Goal: Task Accomplishment & Management: Manage account settings

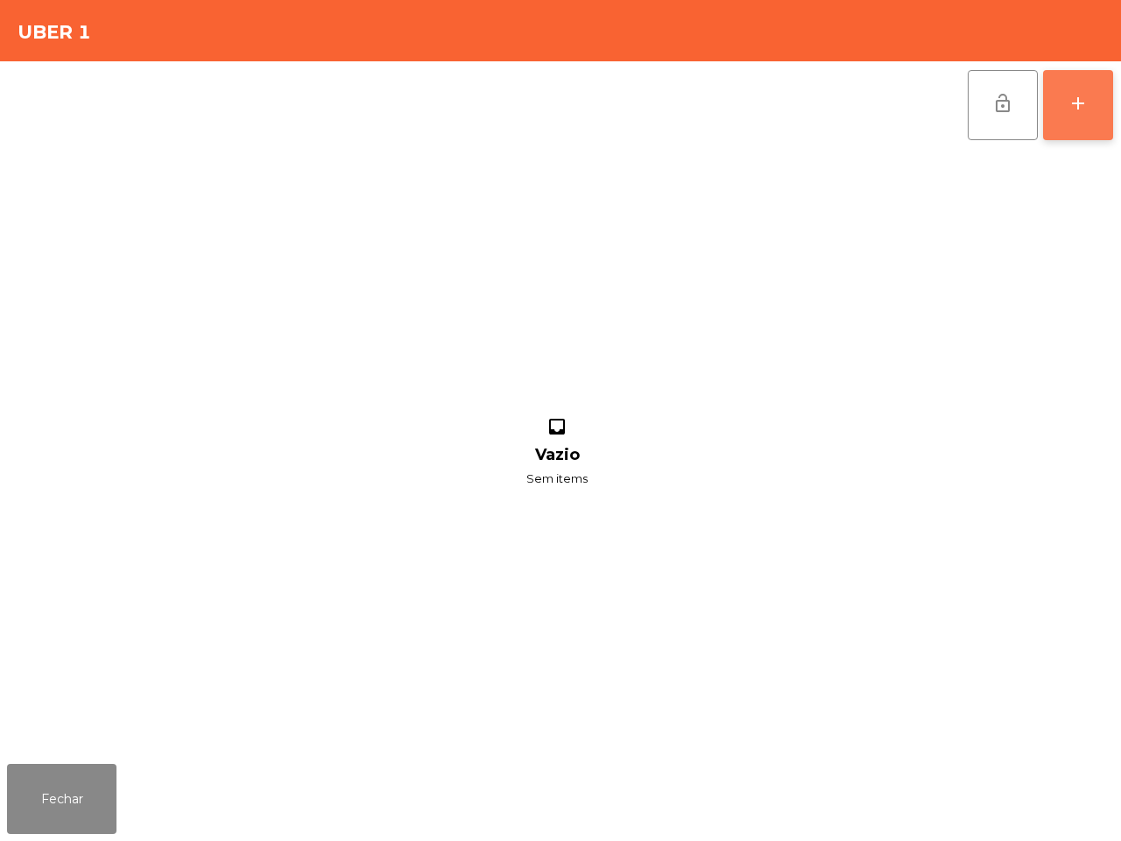
click at [1079, 116] on button "add" at bounding box center [1078, 105] width 70 height 70
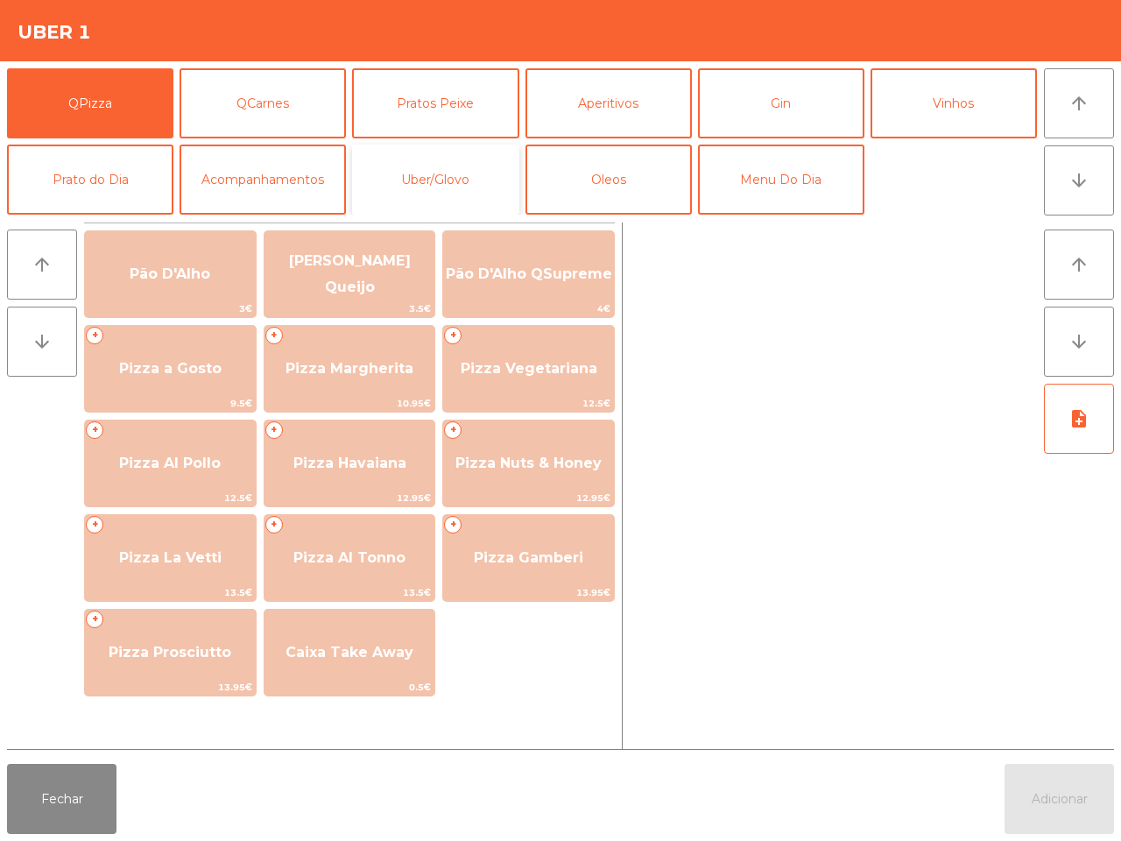
click at [436, 172] on button "Uber/Glovo" at bounding box center [435, 179] width 166 height 70
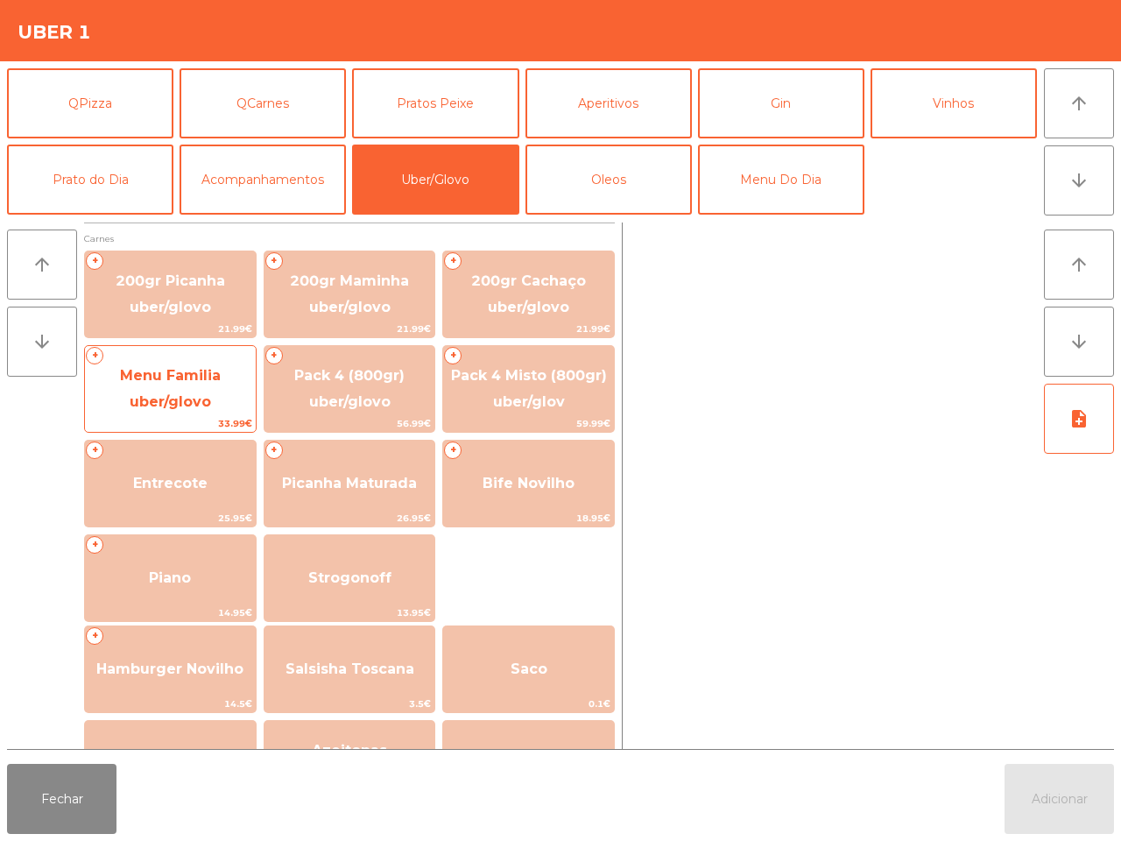
click at [210, 397] on span "Menu Familia uber/glovo" at bounding box center [170, 388] width 101 height 43
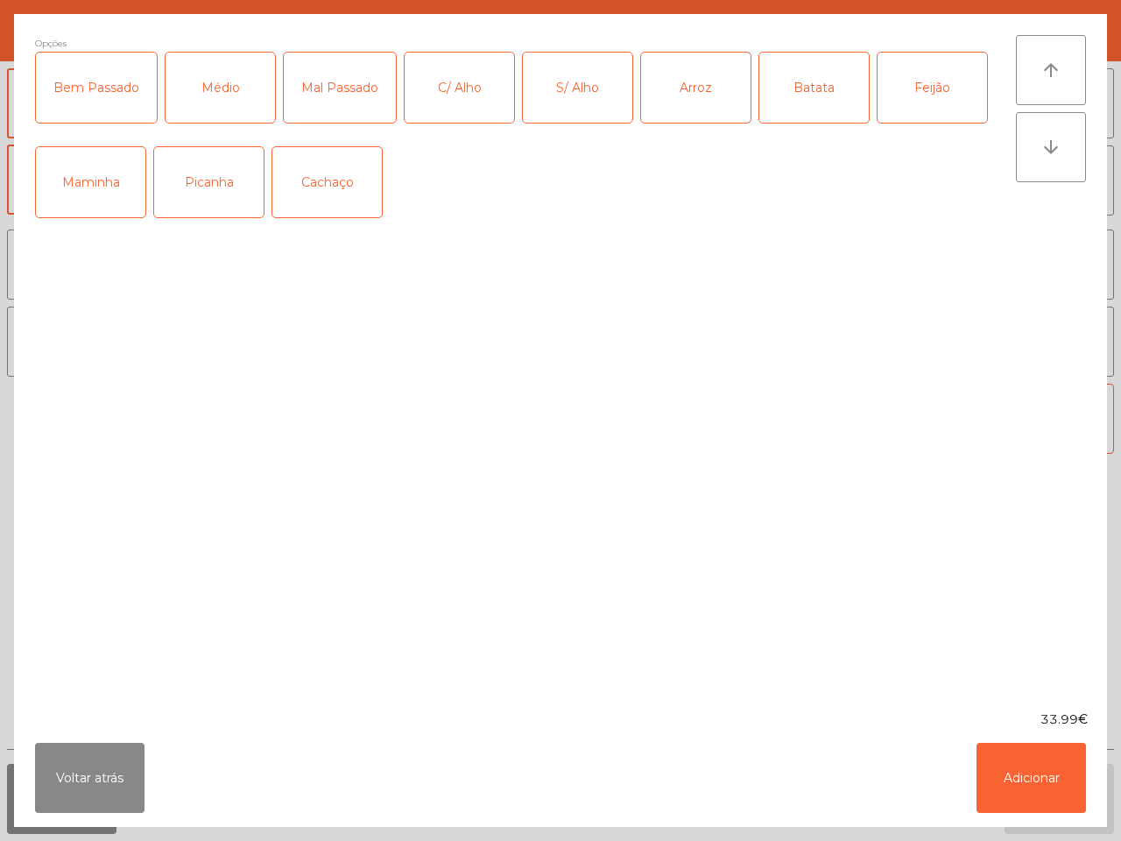
click at [245, 106] on div "Médio" at bounding box center [219, 88] width 109 height 70
click at [193, 188] on div "Picanha" at bounding box center [208, 182] width 109 height 70
click at [663, 85] on div "Arroz" at bounding box center [695, 88] width 109 height 70
click at [781, 88] on div "Batata" at bounding box center [813, 88] width 109 height 70
click at [947, 81] on div "Feijão" at bounding box center [931, 88] width 109 height 70
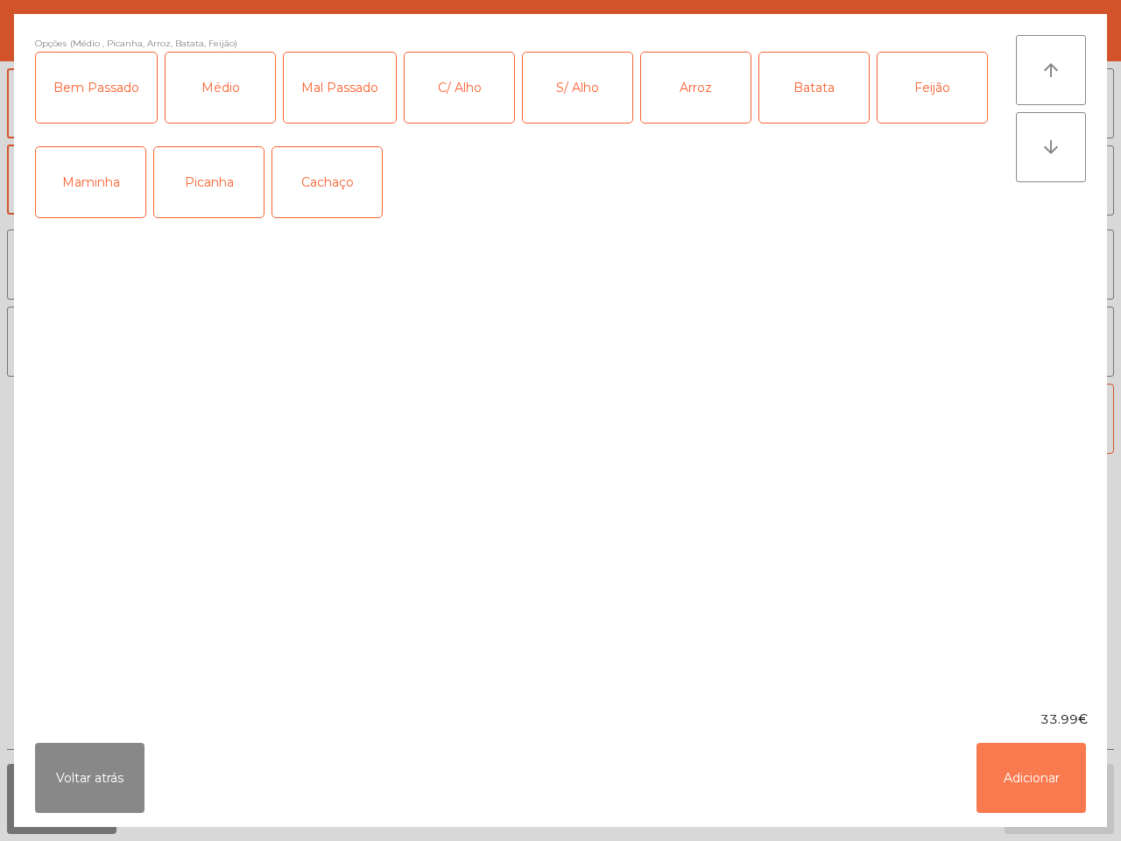
click at [1030, 778] on button "Adicionar" at bounding box center [1030, 778] width 109 height 70
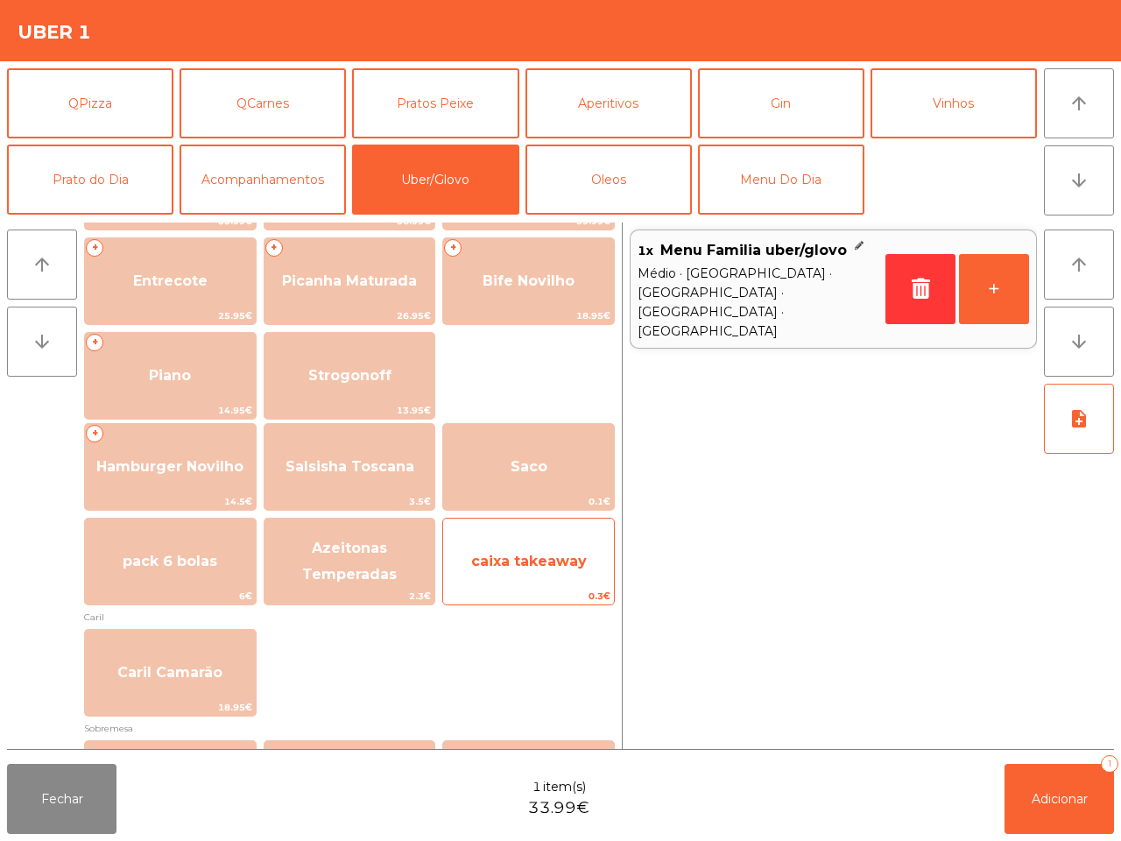
scroll to position [219, 0]
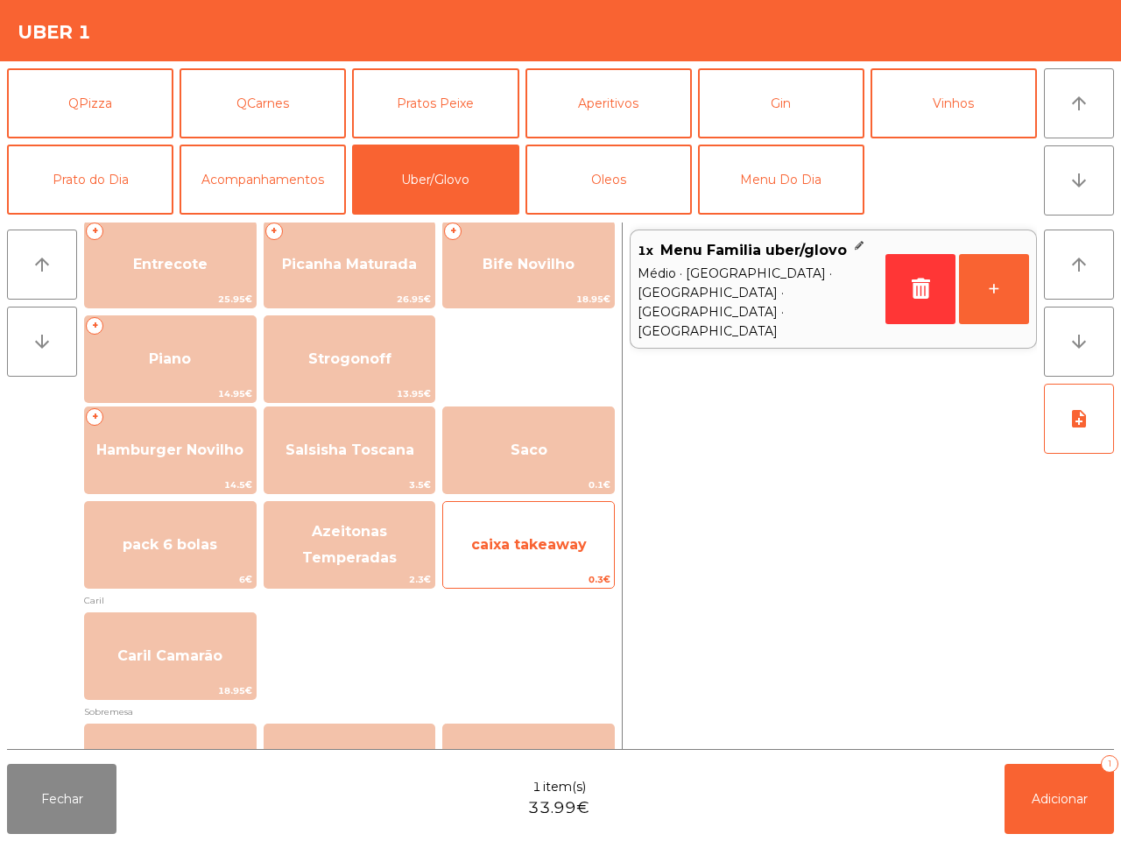
click at [539, 469] on span "Saco" at bounding box center [528, 449] width 171 height 47
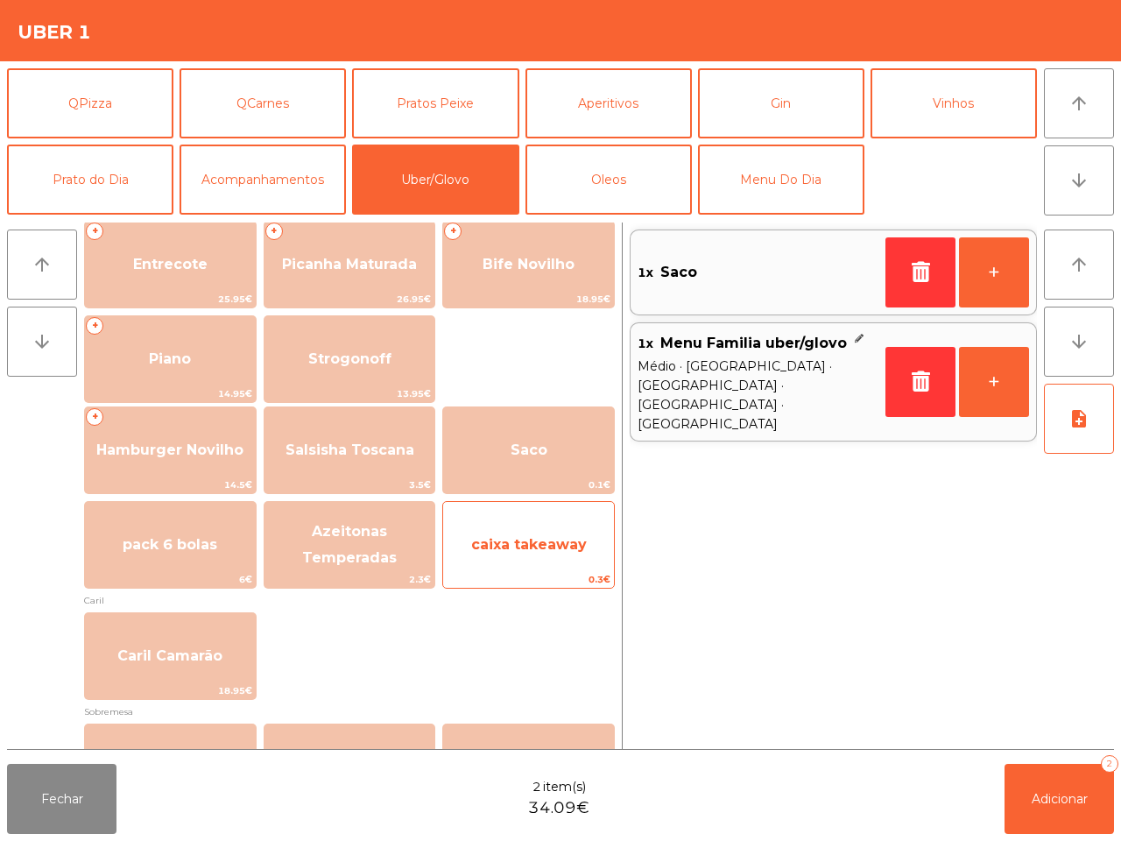
click at [543, 524] on span "caixa takeaway" at bounding box center [528, 544] width 171 height 47
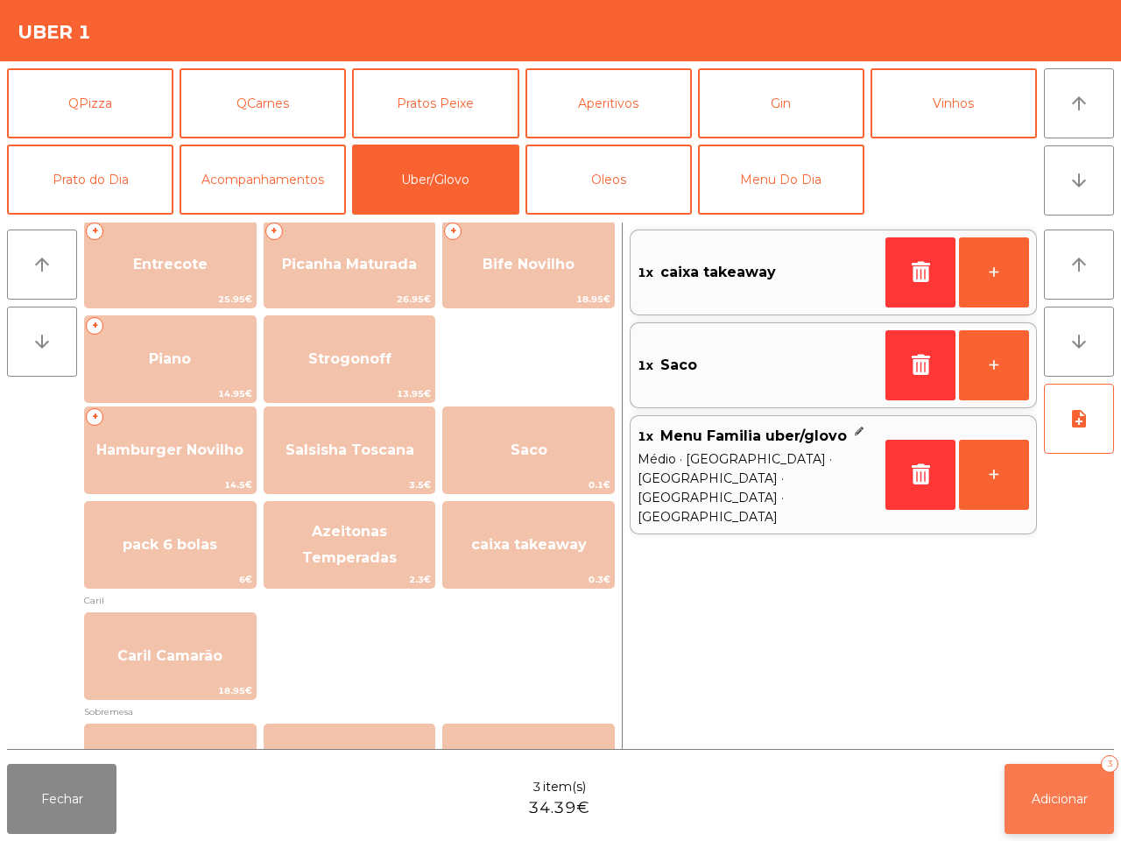
click at [1071, 817] on button "Adicionar 3" at bounding box center [1058, 799] width 109 height 70
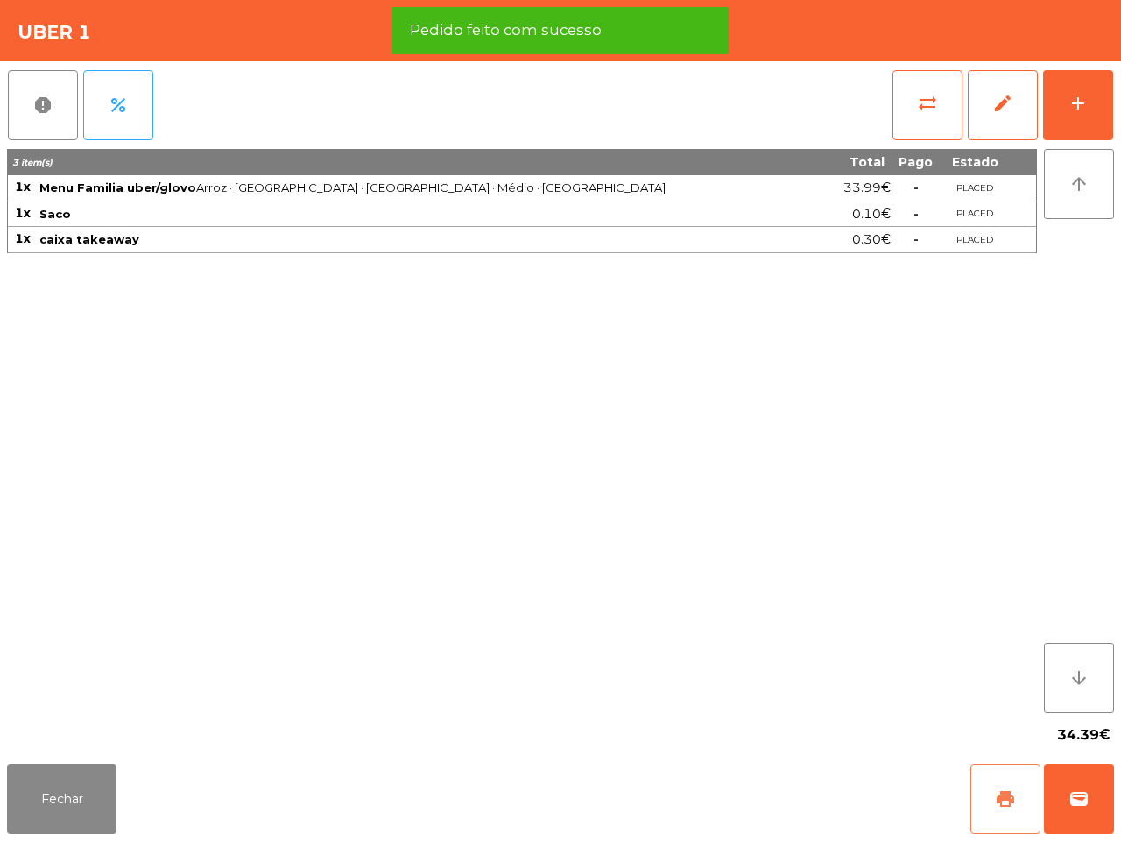
click at [1000, 803] on span "print" at bounding box center [1005, 798] width 21 height 21
click at [1099, 797] on button "wallet" at bounding box center [1079, 799] width 70 height 70
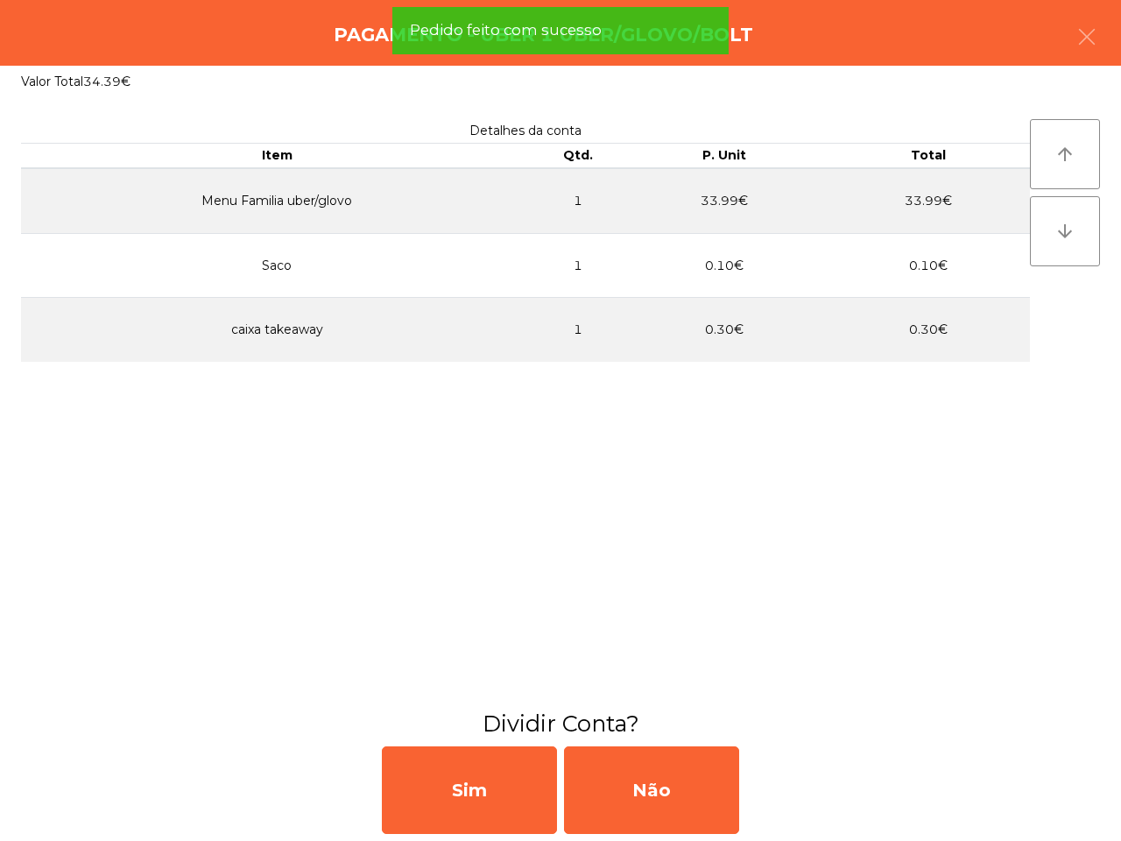
drag, startPoint x: 672, startPoint y: 784, endPoint x: 226, endPoint y: 698, distance: 454.7
click at [679, 785] on div "Não" at bounding box center [651, 790] width 175 height 88
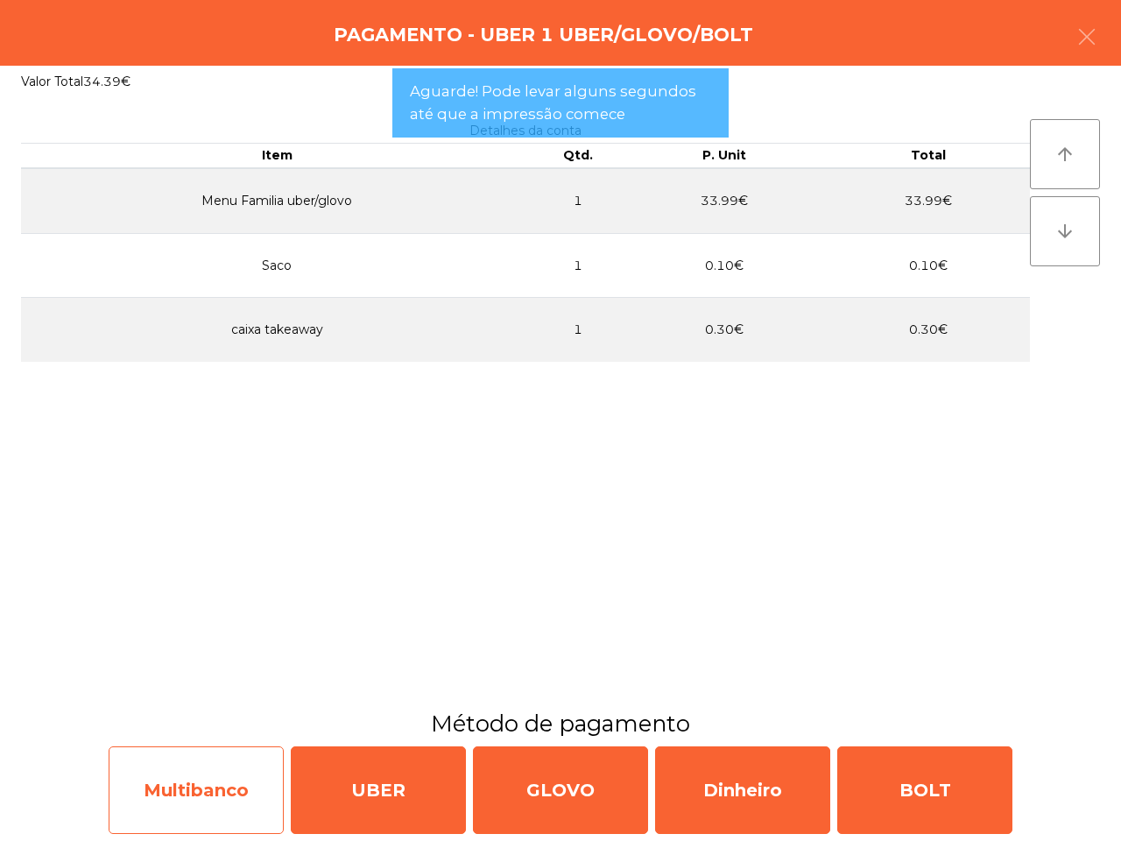
click at [212, 767] on div "Multibanco" at bounding box center [196, 790] width 175 height 88
select select "**"
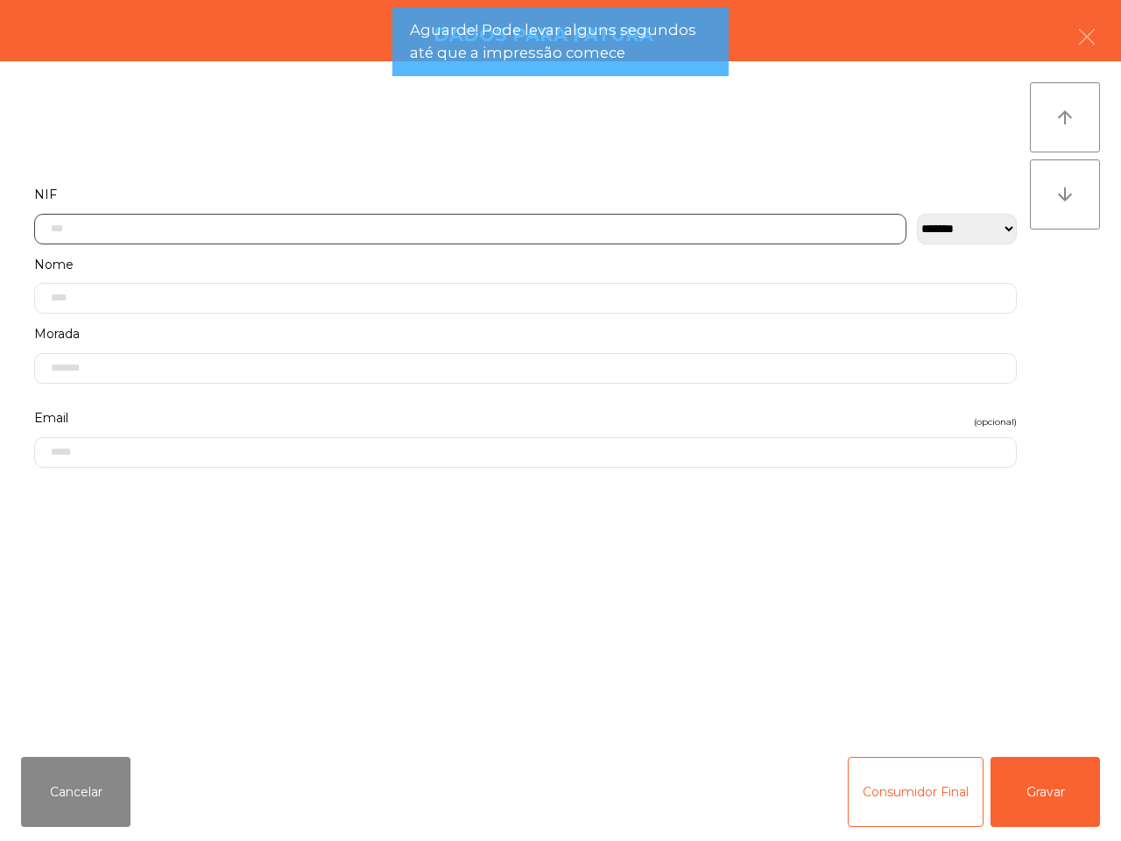
click at [397, 225] on input "text" at bounding box center [470, 229] width 872 height 31
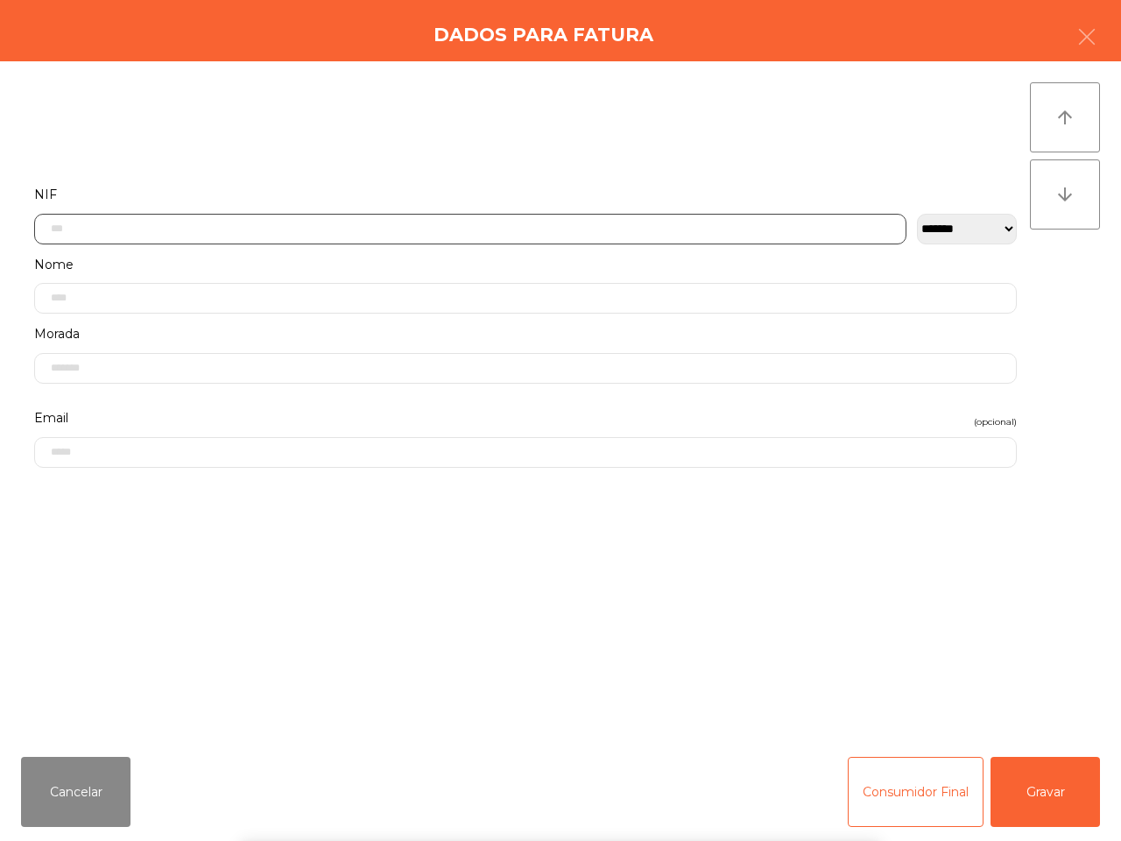
scroll to position [98, 0]
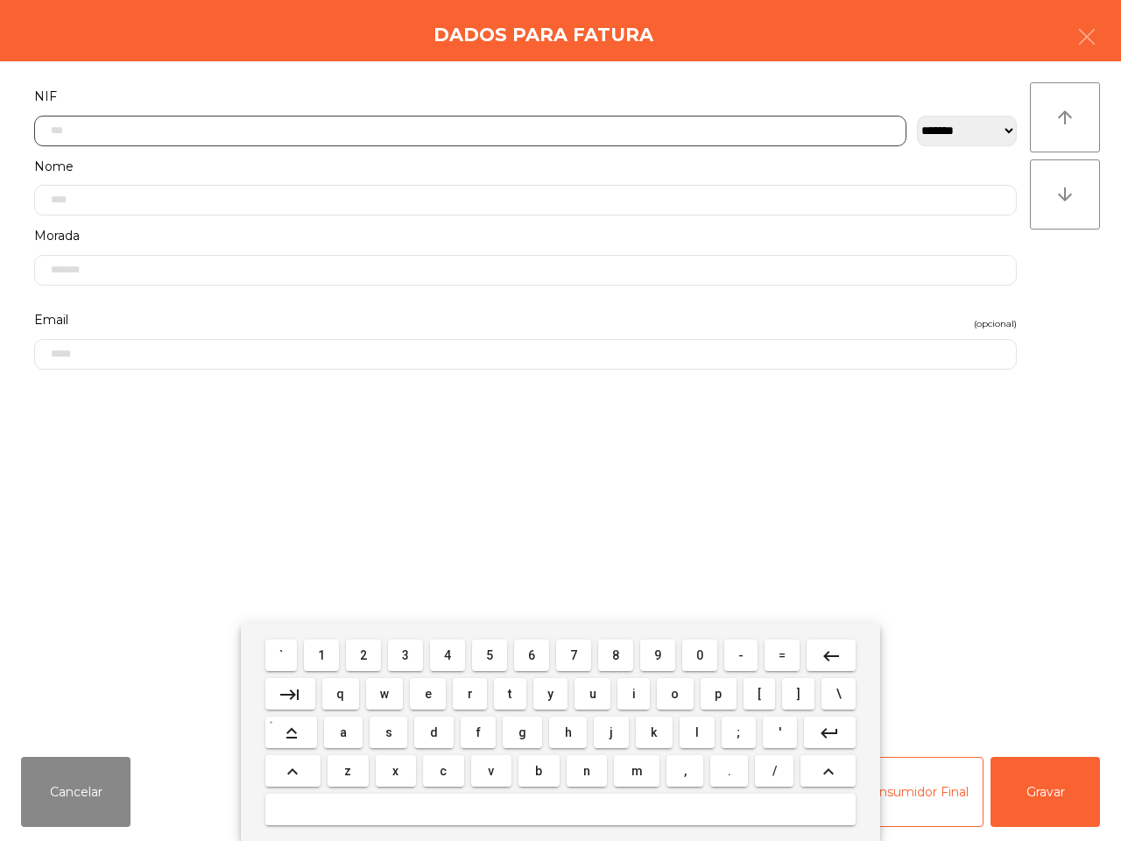
click at [370, 641] on button "2" at bounding box center [363, 655] width 35 height 32
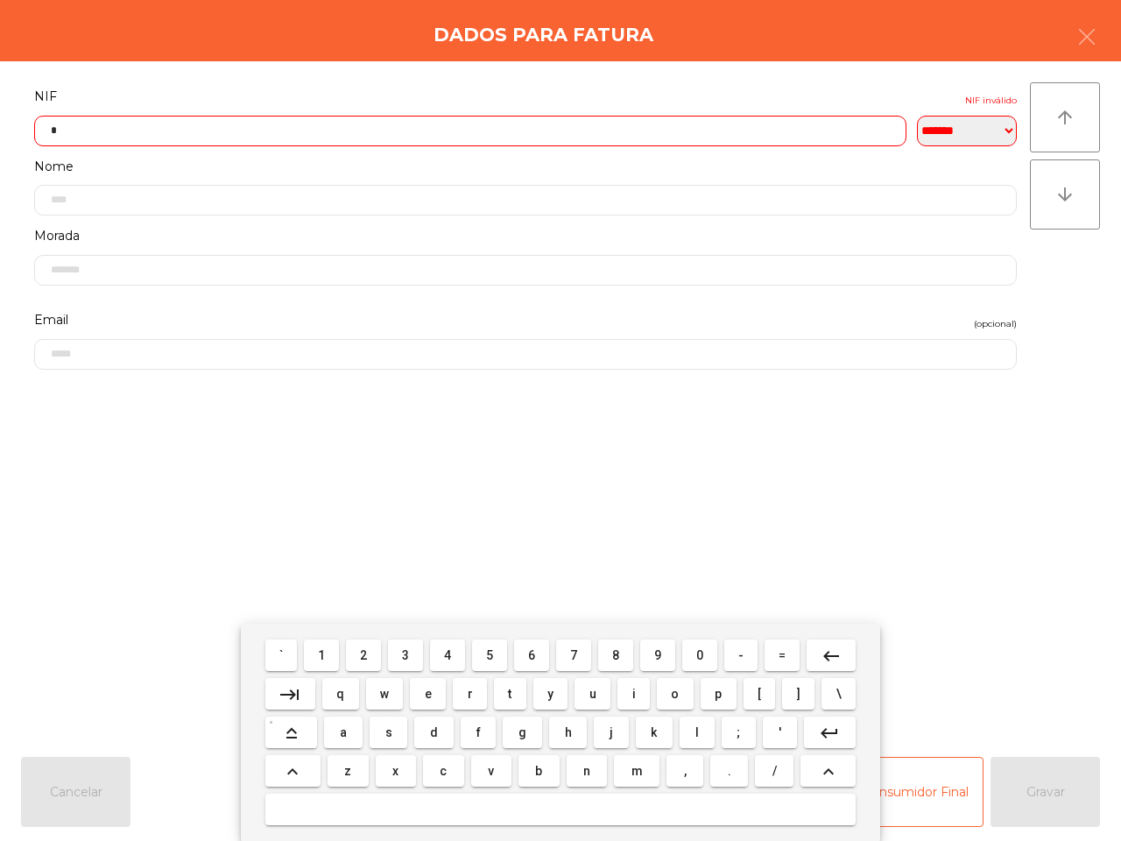
click at [687, 655] on button "0" at bounding box center [699, 655] width 35 height 32
click at [661, 657] on button "9" at bounding box center [657, 655] width 35 height 32
click at [575, 658] on span "7" at bounding box center [573, 655] width 7 height 14
click at [692, 653] on button "0" at bounding box center [699, 655] width 35 height 32
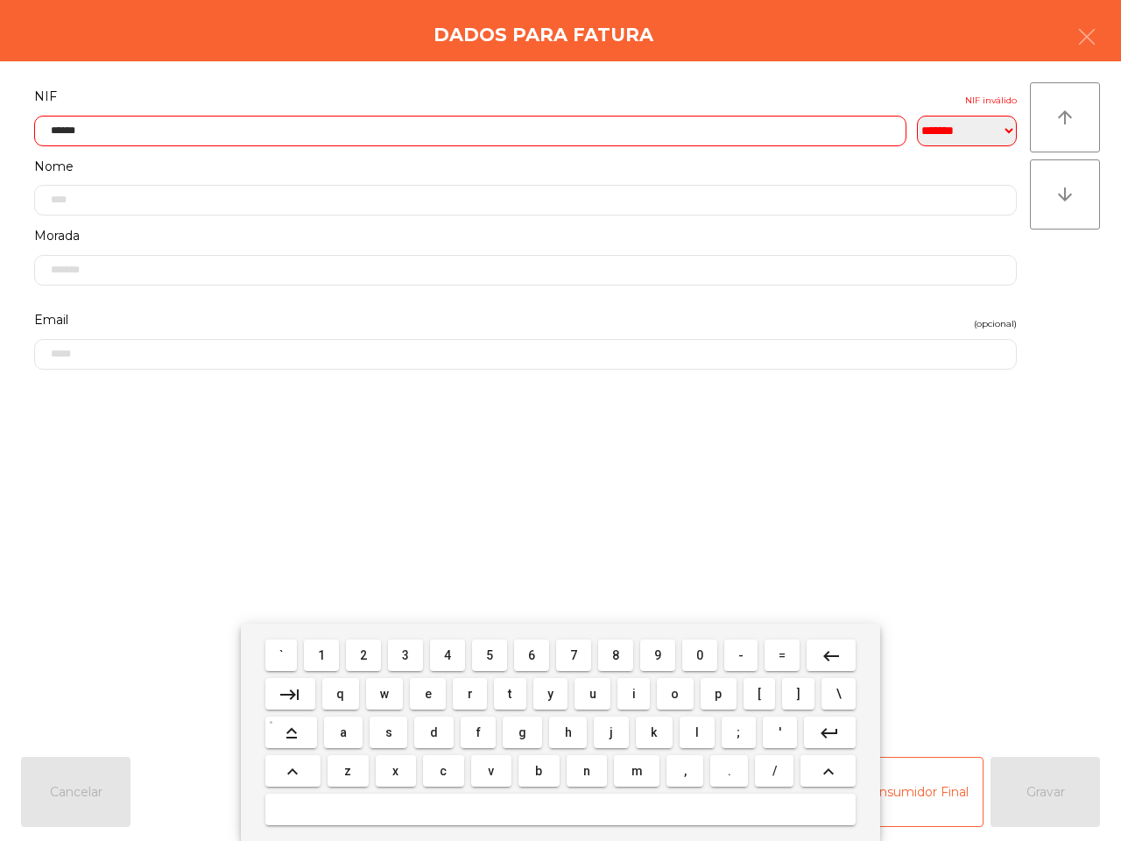
click at [484, 651] on button "5" at bounding box center [489, 655] width 35 height 32
click at [699, 659] on span "0" at bounding box center [699, 655] width 7 height 14
click at [491, 662] on button "5" at bounding box center [489, 655] width 35 height 32
type input "*********"
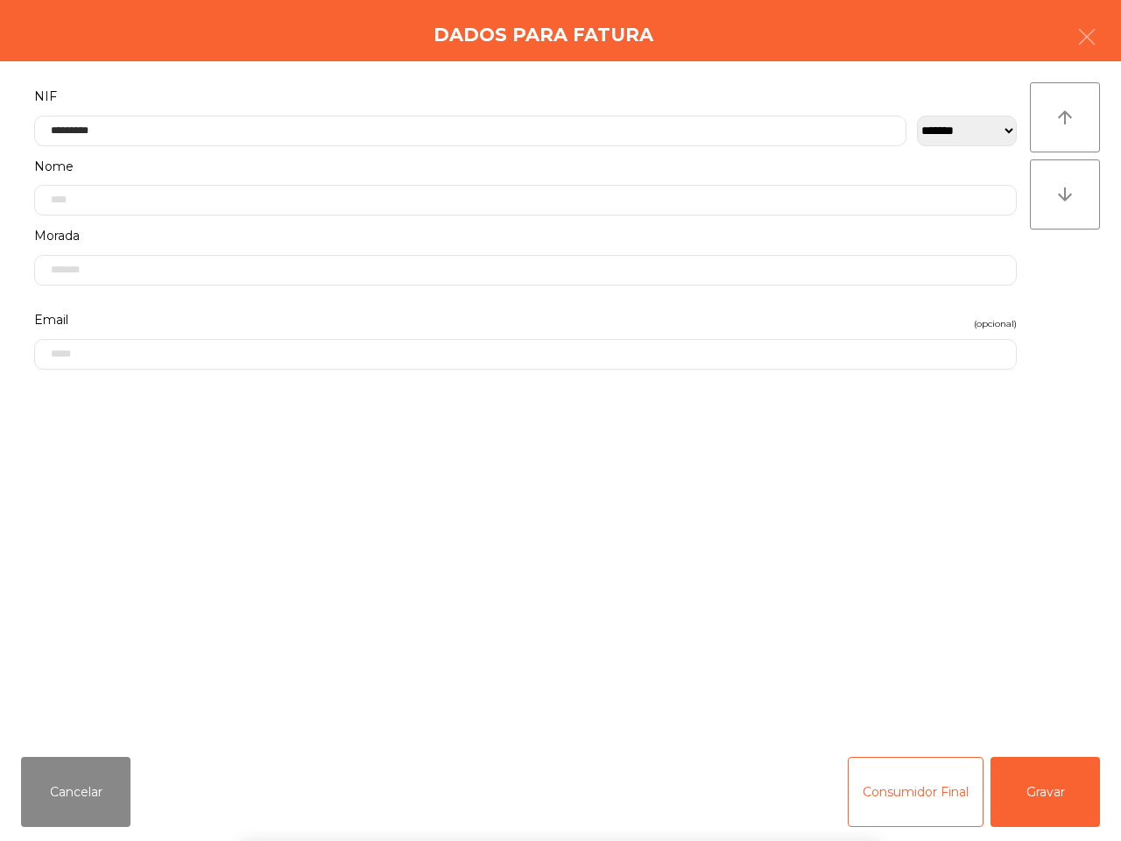
click at [1035, 803] on div "` 1 2 3 4 5 6 7 8 9 0 - = keyboard_backspace keyboard_tab q w e r t y u i o p […" at bounding box center [560, 731] width 1121 height 217
click at [1035, 804] on button "Gravar" at bounding box center [1044, 792] width 109 height 70
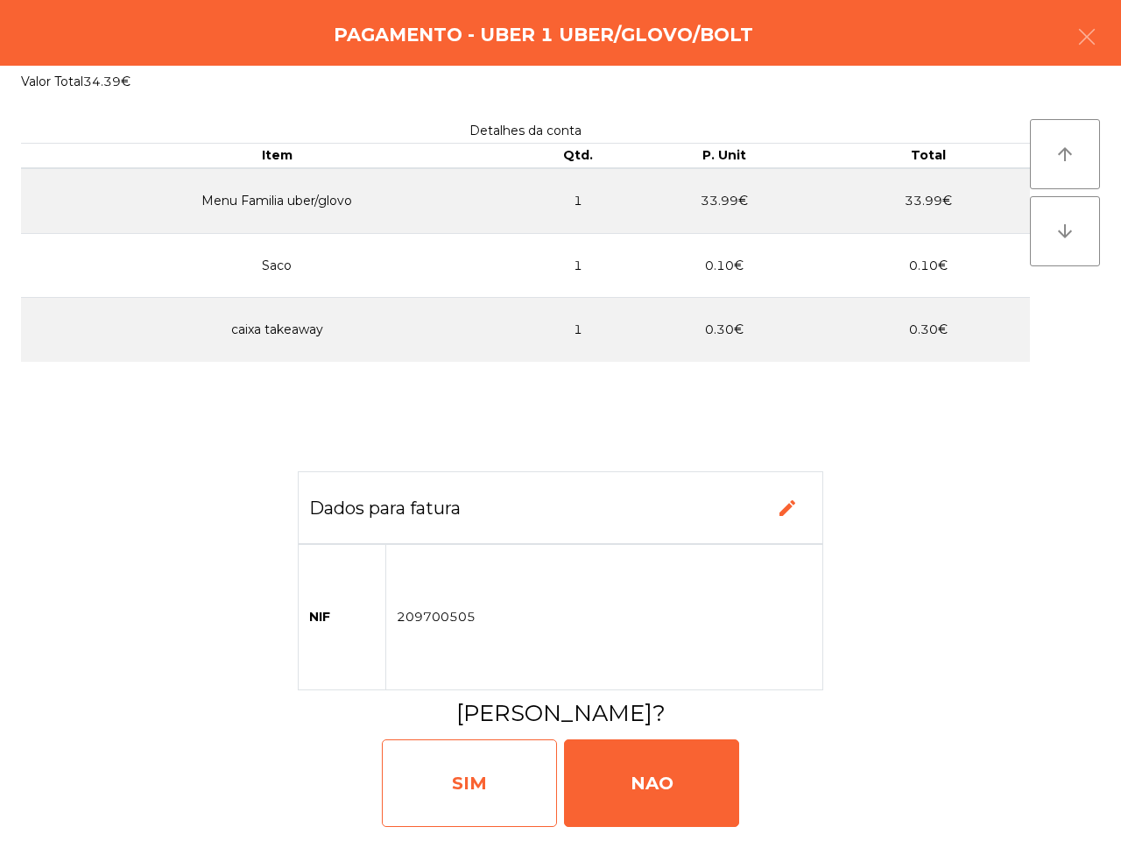
click at [465, 773] on div "SIM" at bounding box center [469, 783] width 175 height 88
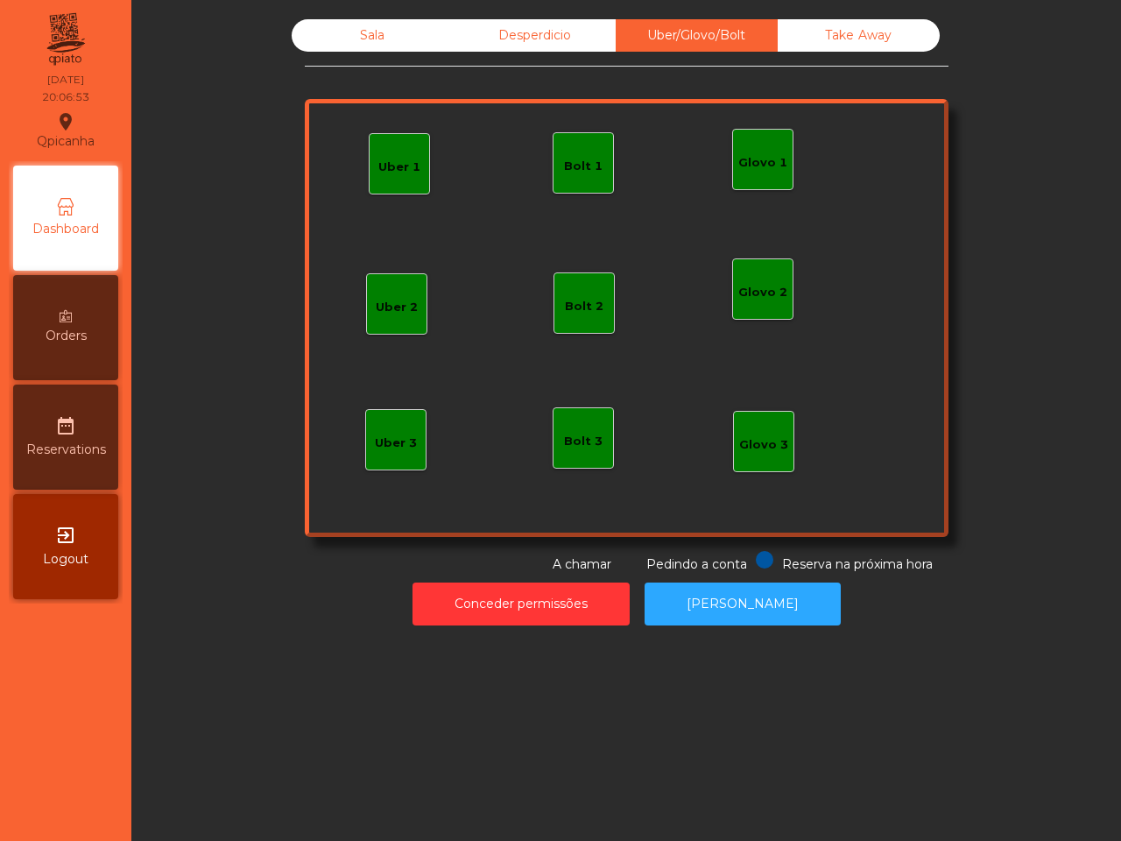
click at [483, 693] on div "Sala Desperdicio Uber/Glovo/Bolt Take Away Uber 1 Glovo 1 Uber 2 Uber 3 Glovo 2…" at bounding box center [625, 420] width 989 height 841
click at [874, 25] on div "Take Away" at bounding box center [859, 35] width 162 height 32
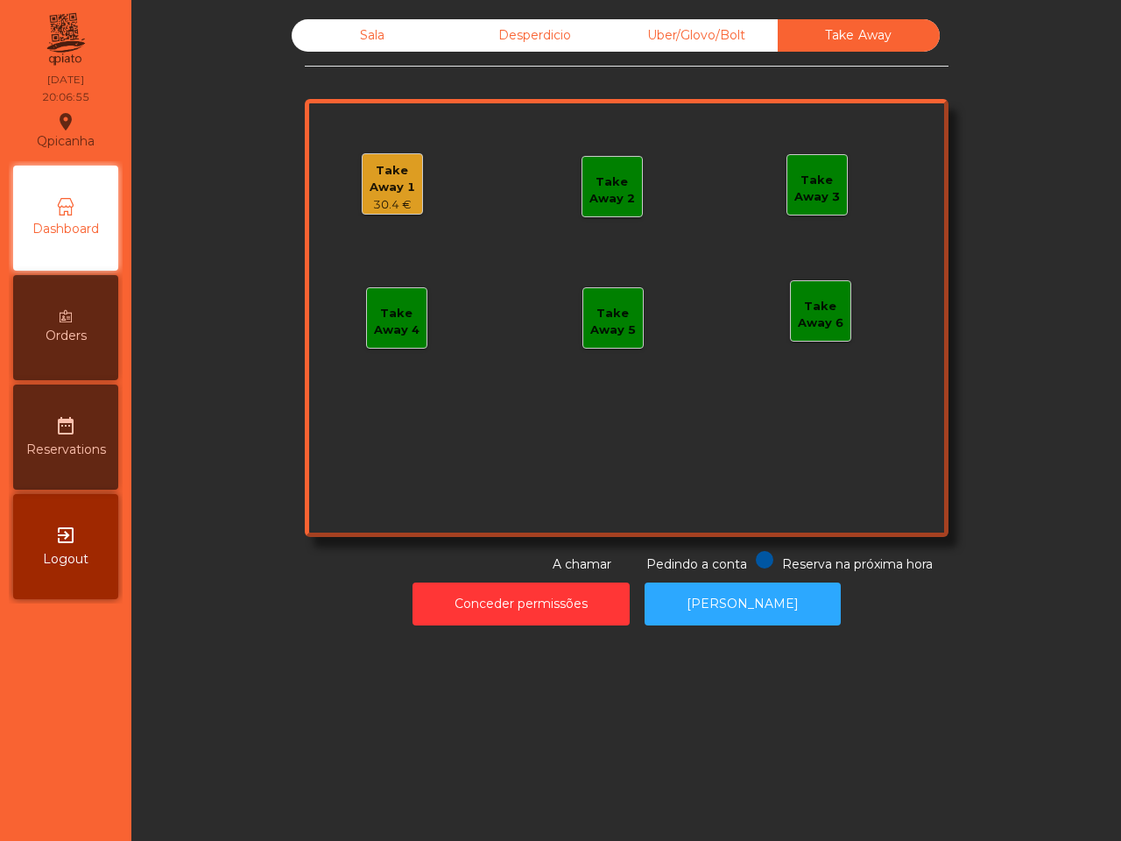
click at [378, 204] on div "30.4 €" at bounding box center [393, 205] width 60 height 18
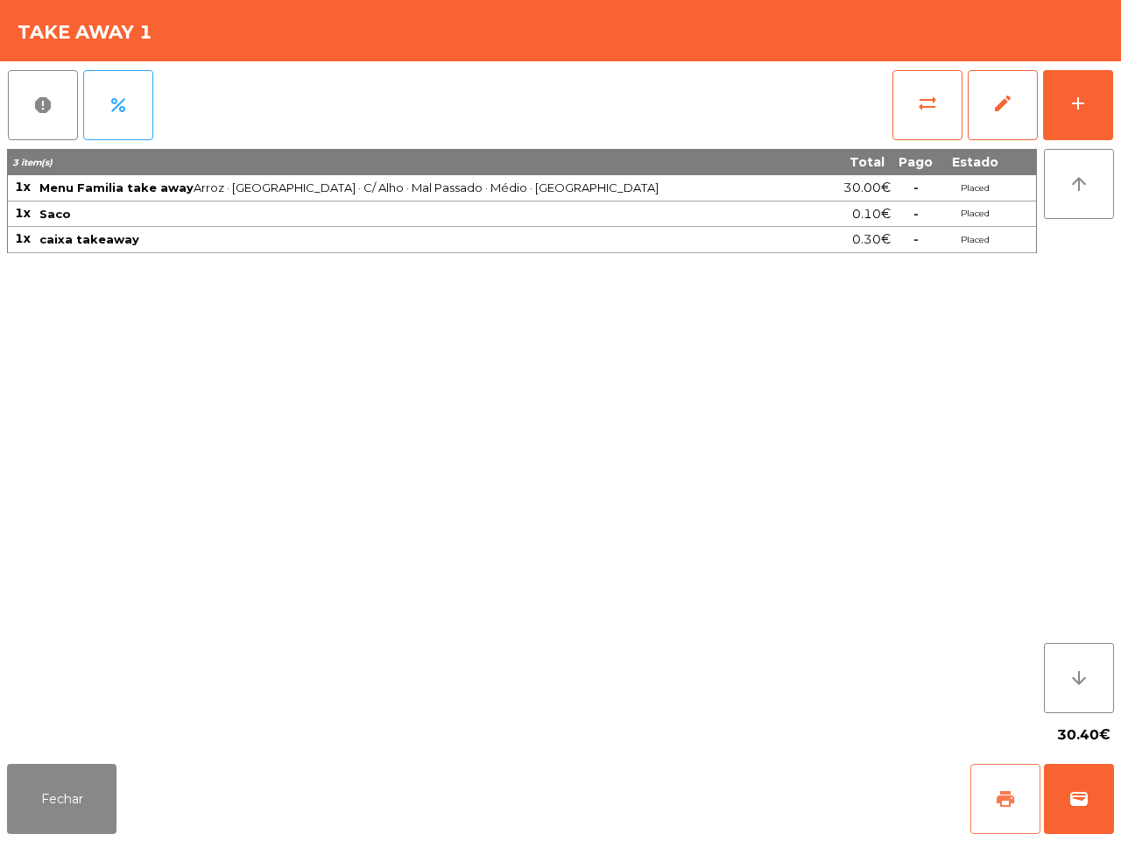
click at [1007, 808] on span "print" at bounding box center [1005, 798] width 21 height 21
click at [940, 124] on button "sync_alt" at bounding box center [927, 105] width 70 height 70
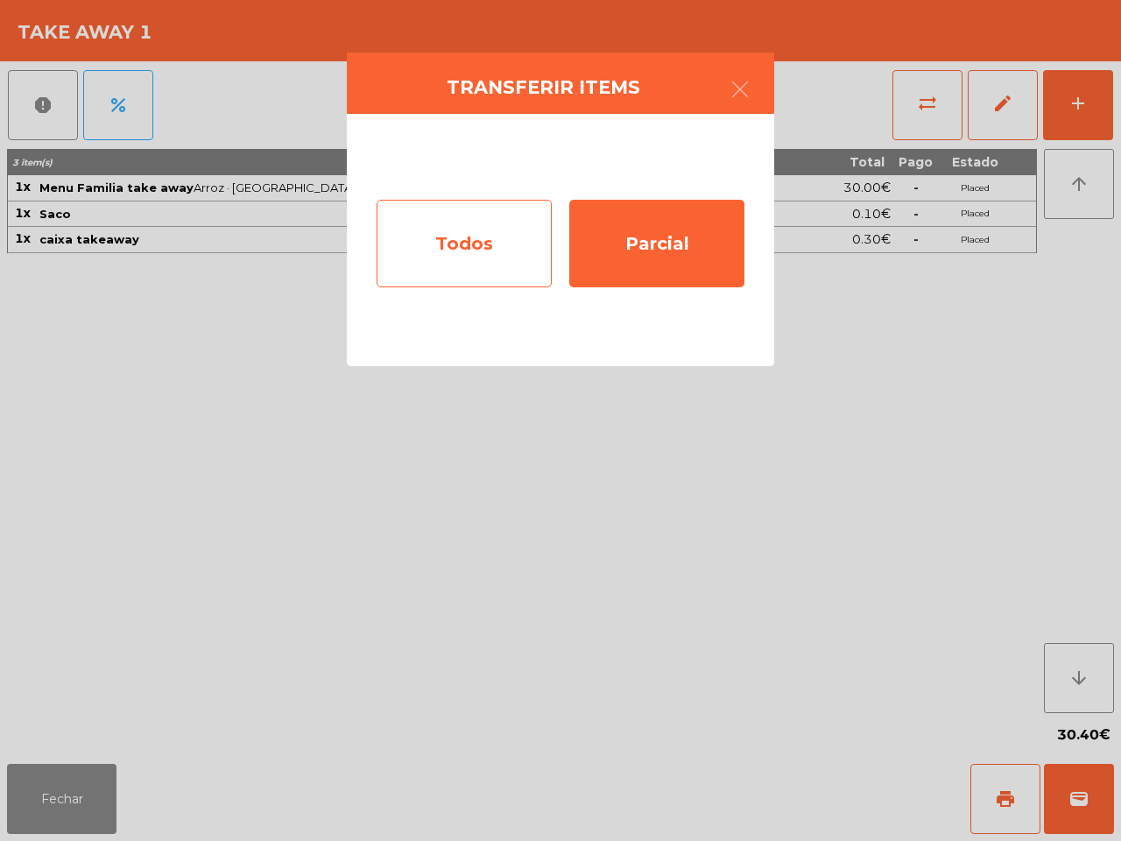
click at [502, 235] on div "Todos" at bounding box center [464, 244] width 175 height 88
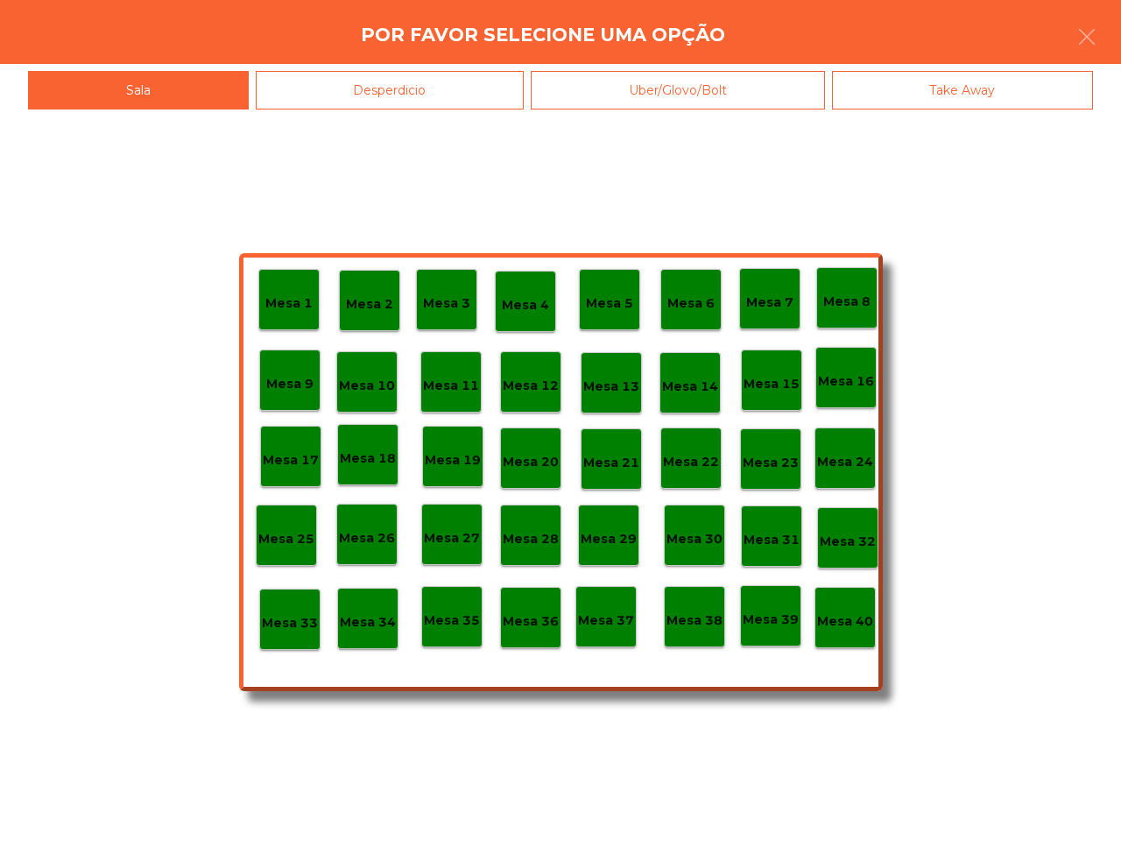
click at [864, 616] on p "Mesa 40" at bounding box center [845, 621] width 56 height 20
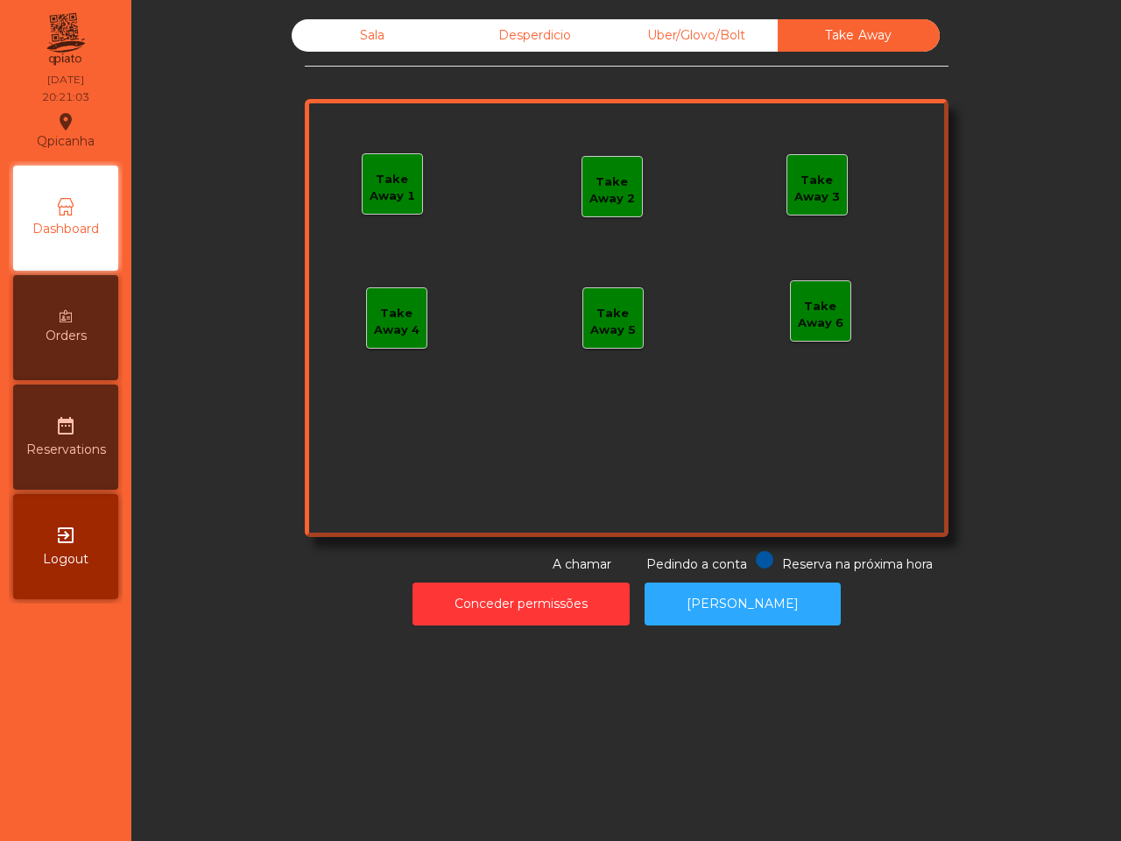
click at [665, 40] on div "Uber/Glovo/Bolt" at bounding box center [697, 35] width 162 height 32
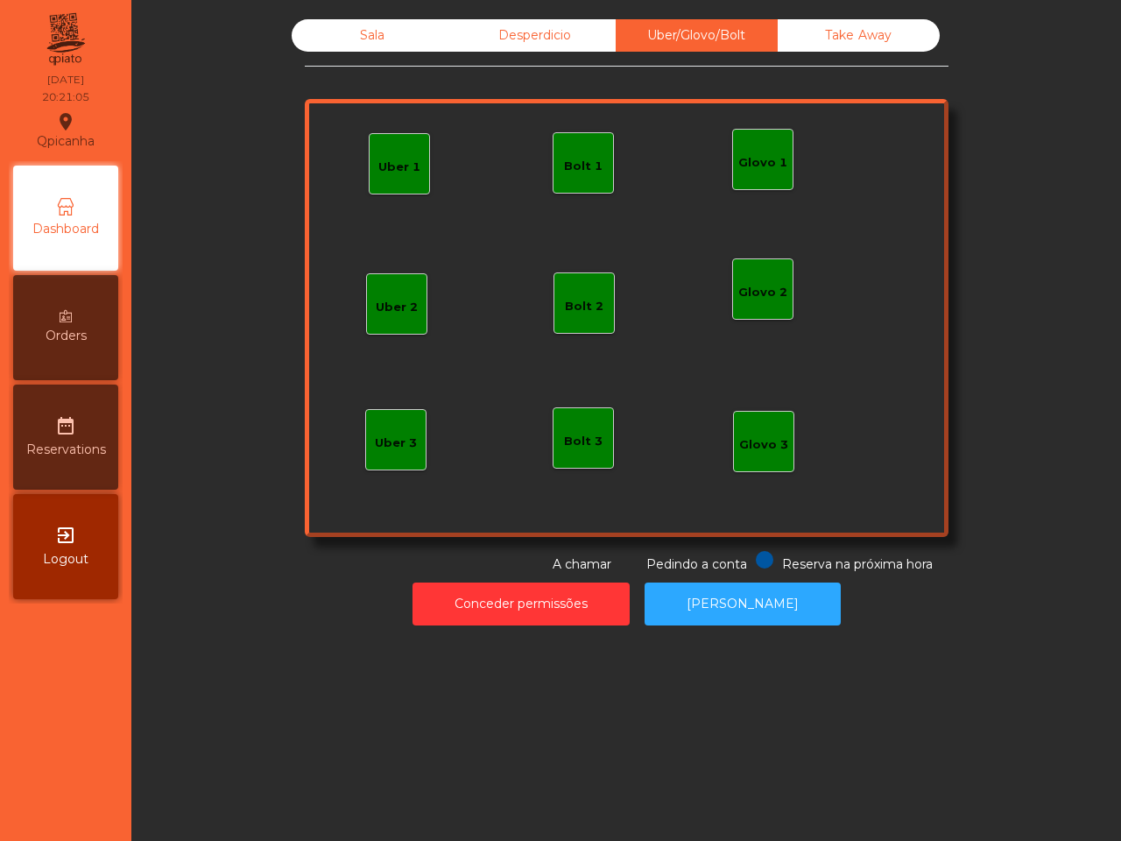
click at [576, 171] on div "Bolt 1" at bounding box center [583, 167] width 39 height 18
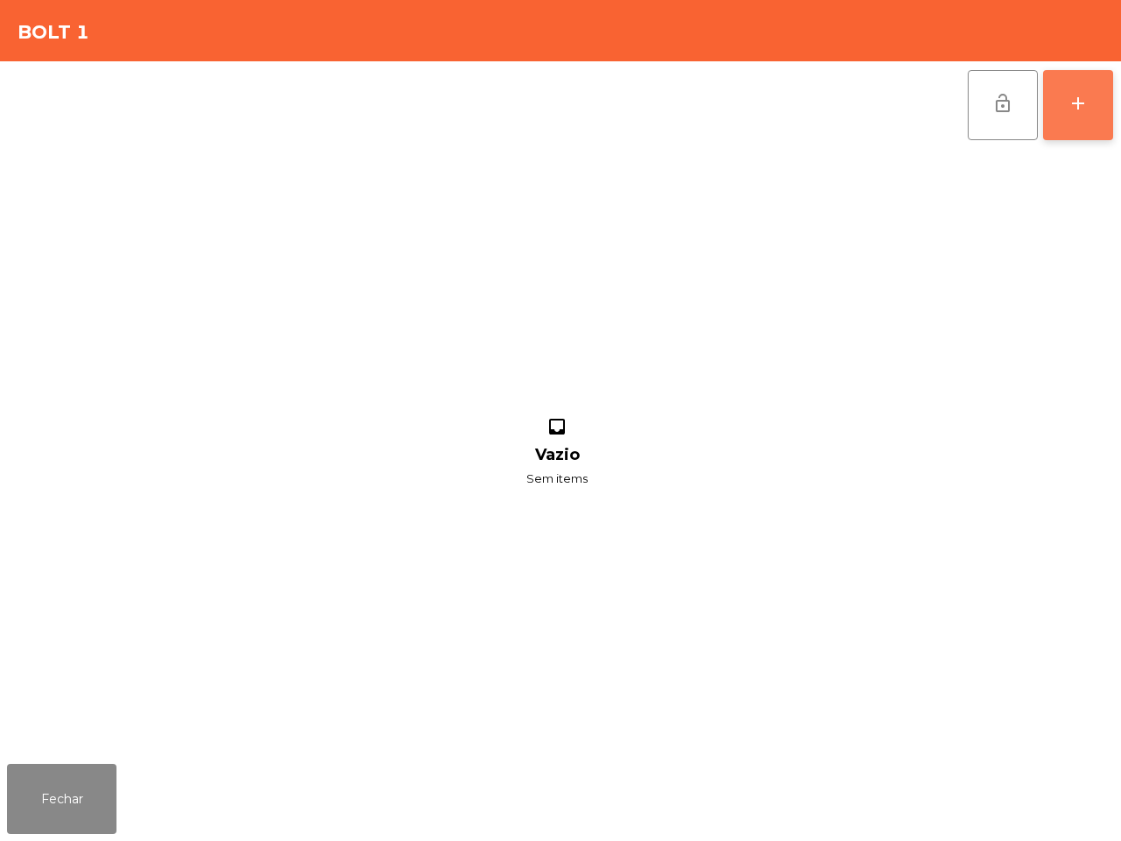
click at [1077, 111] on div "add" at bounding box center [1077, 103] width 21 height 21
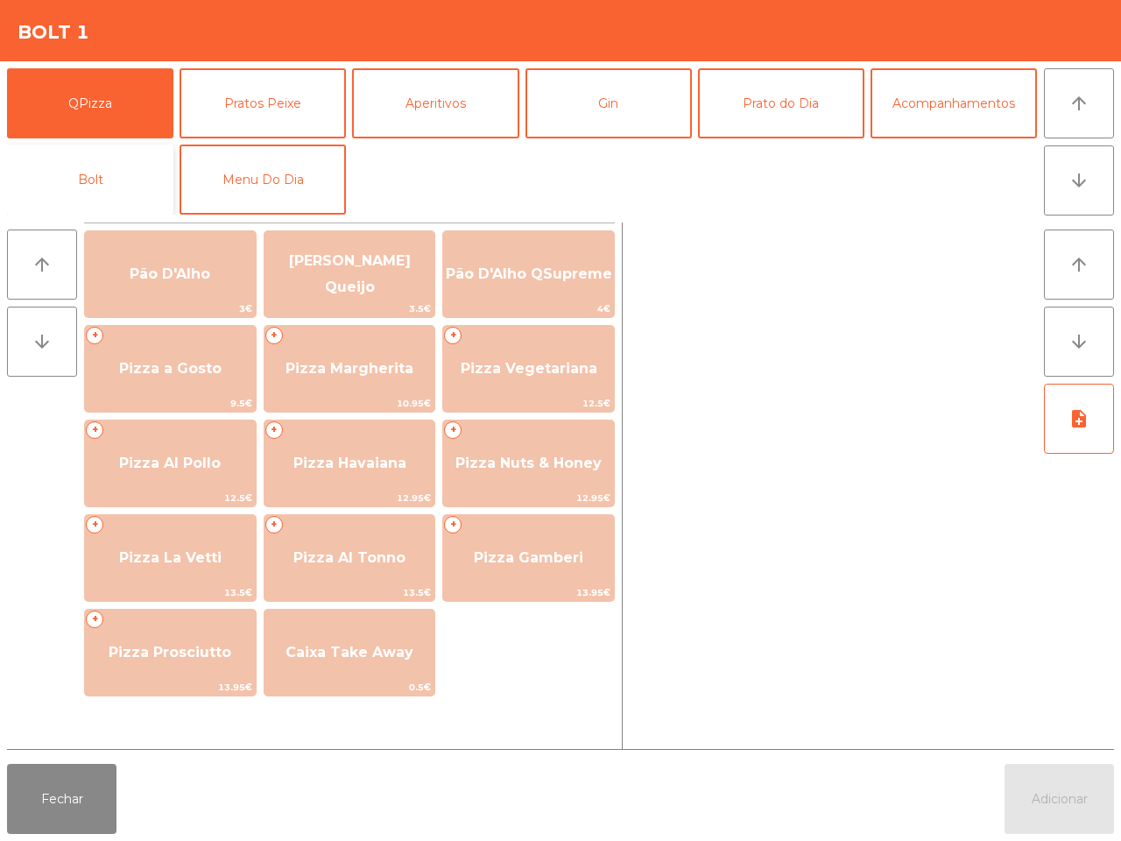
click at [129, 188] on button "Bolt" at bounding box center [90, 179] width 166 height 70
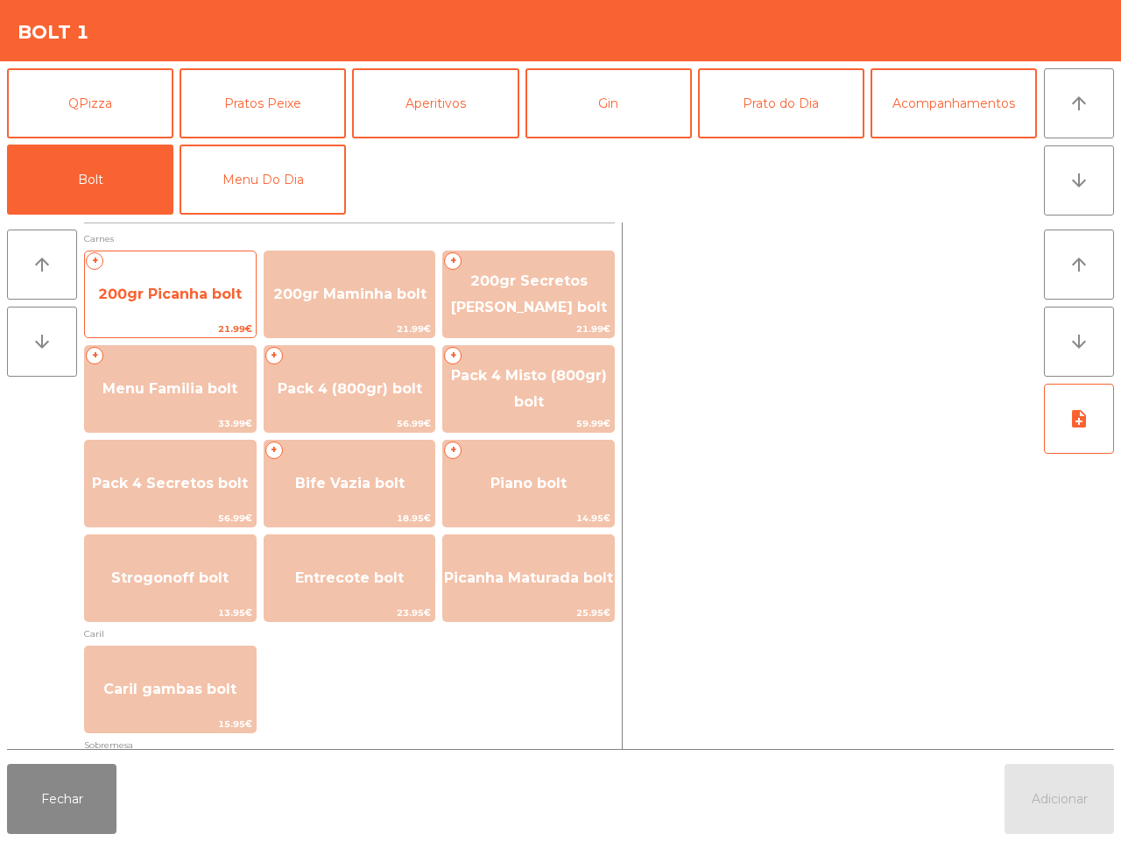
click at [228, 268] on div "+ 200gr Picanha bolt 21.99€" at bounding box center [170, 294] width 172 height 88
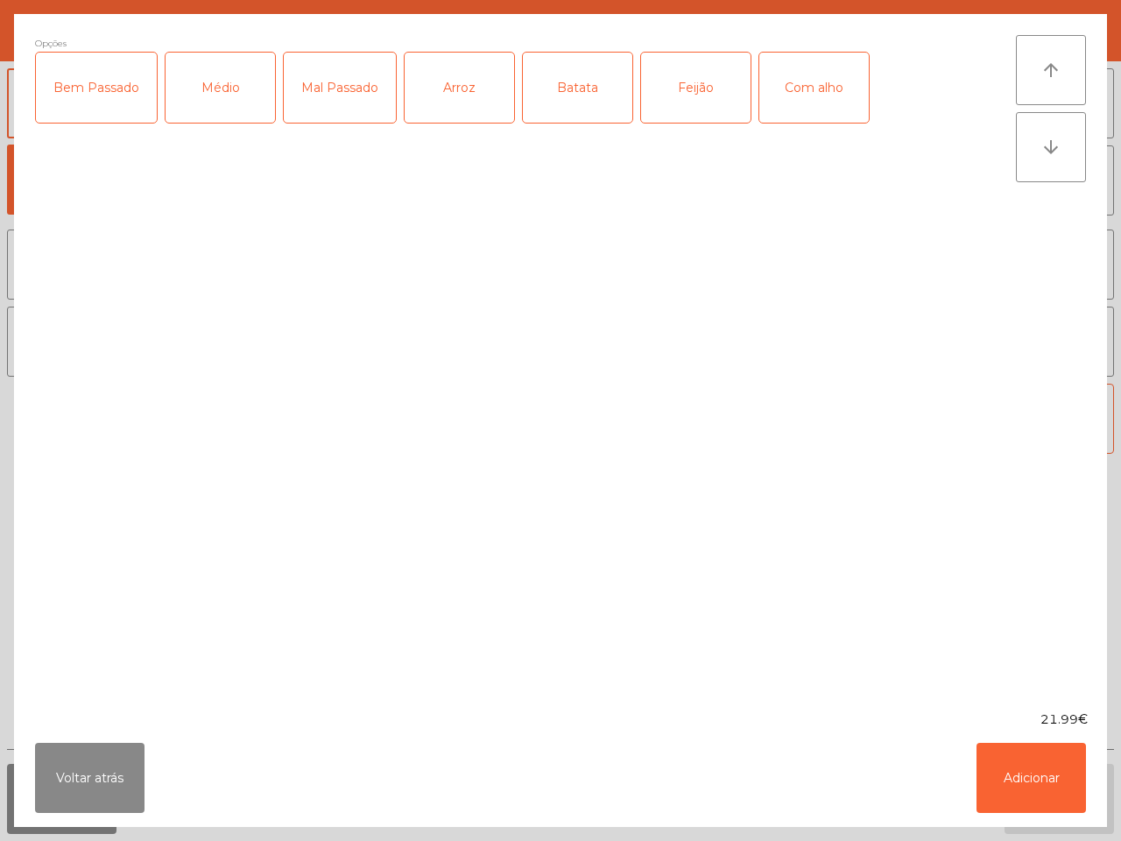
click at [97, 98] on div "Bem Passado" at bounding box center [96, 88] width 121 height 70
click at [431, 102] on div "Arroz" at bounding box center [459, 88] width 109 height 70
click at [668, 99] on div "Feijão" at bounding box center [695, 88] width 109 height 70
click at [797, 110] on div "Com alho" at bounding box center [813, 88] width 109 height 70
click at [1049, 757] on button "Adicionar" at bounding box center [1030, 778] width 109 height 70
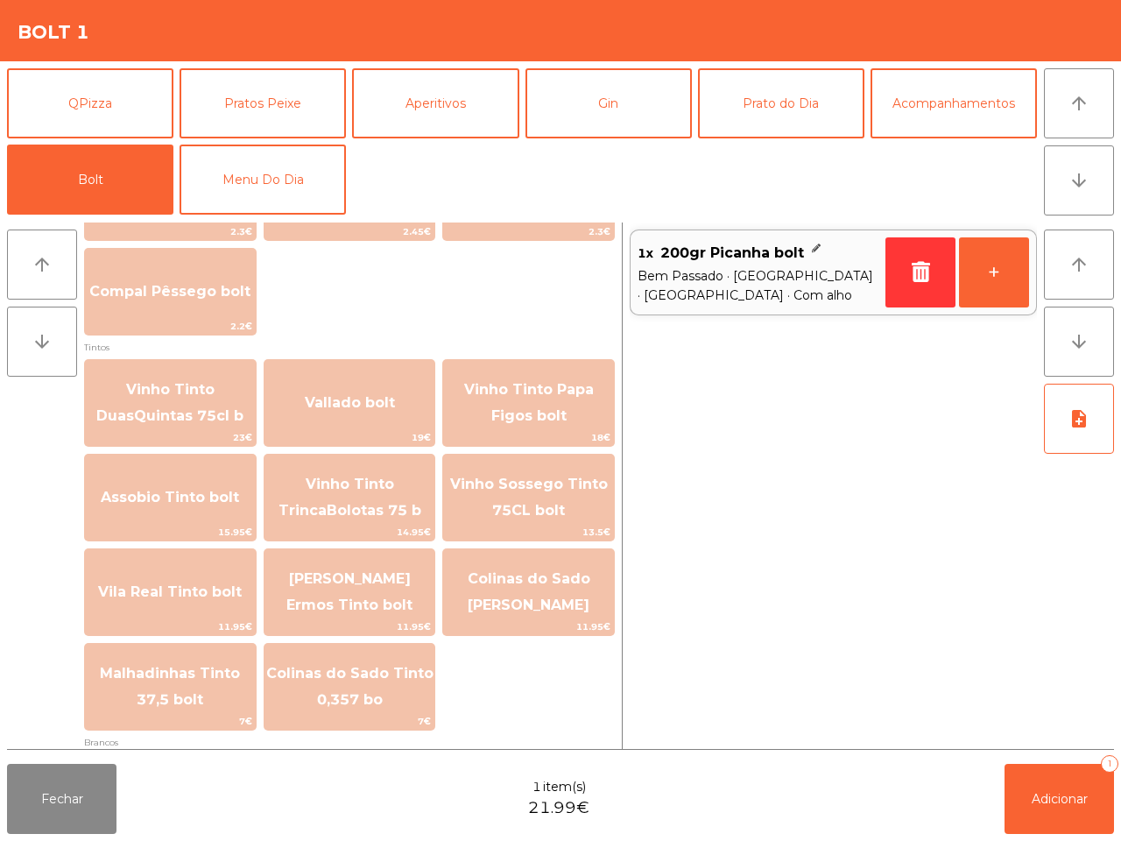
scroll to position [1995, 0]
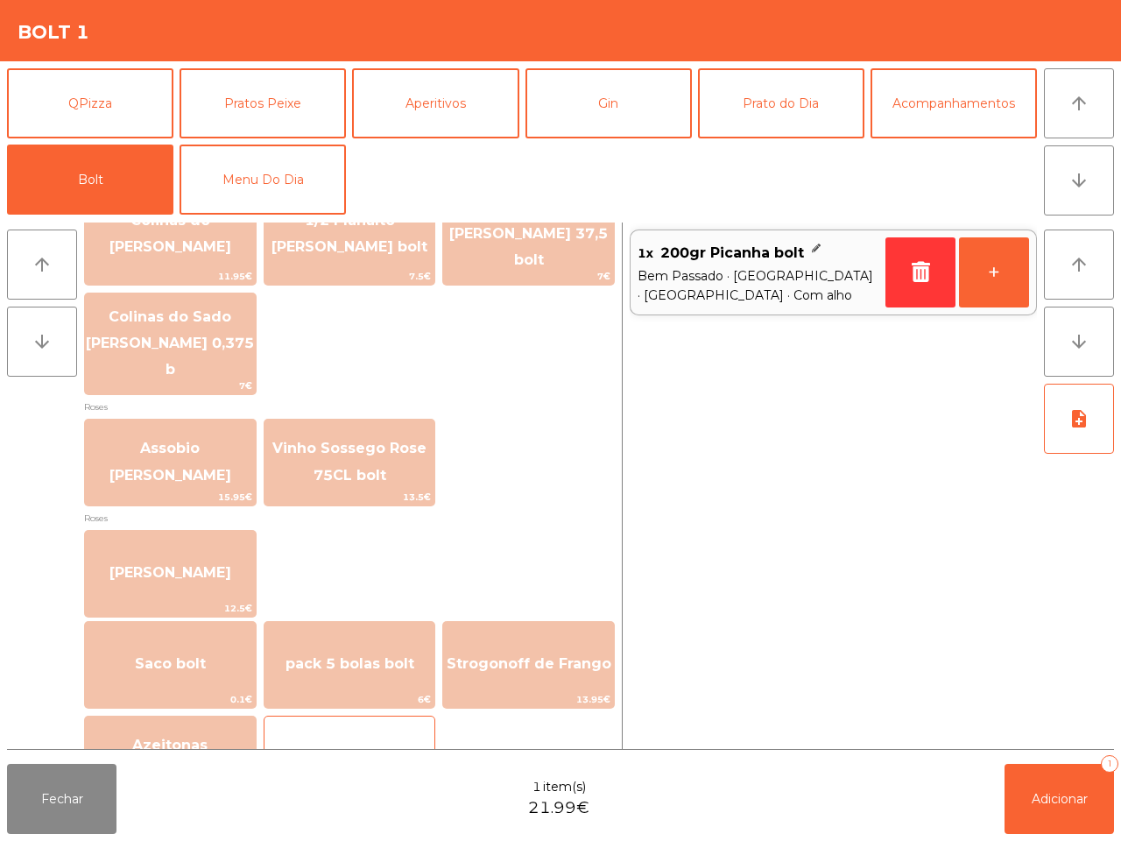
click at [381, 750] on span "Saco Embalagem" at bounding box center [349, 758] width 131 height 17
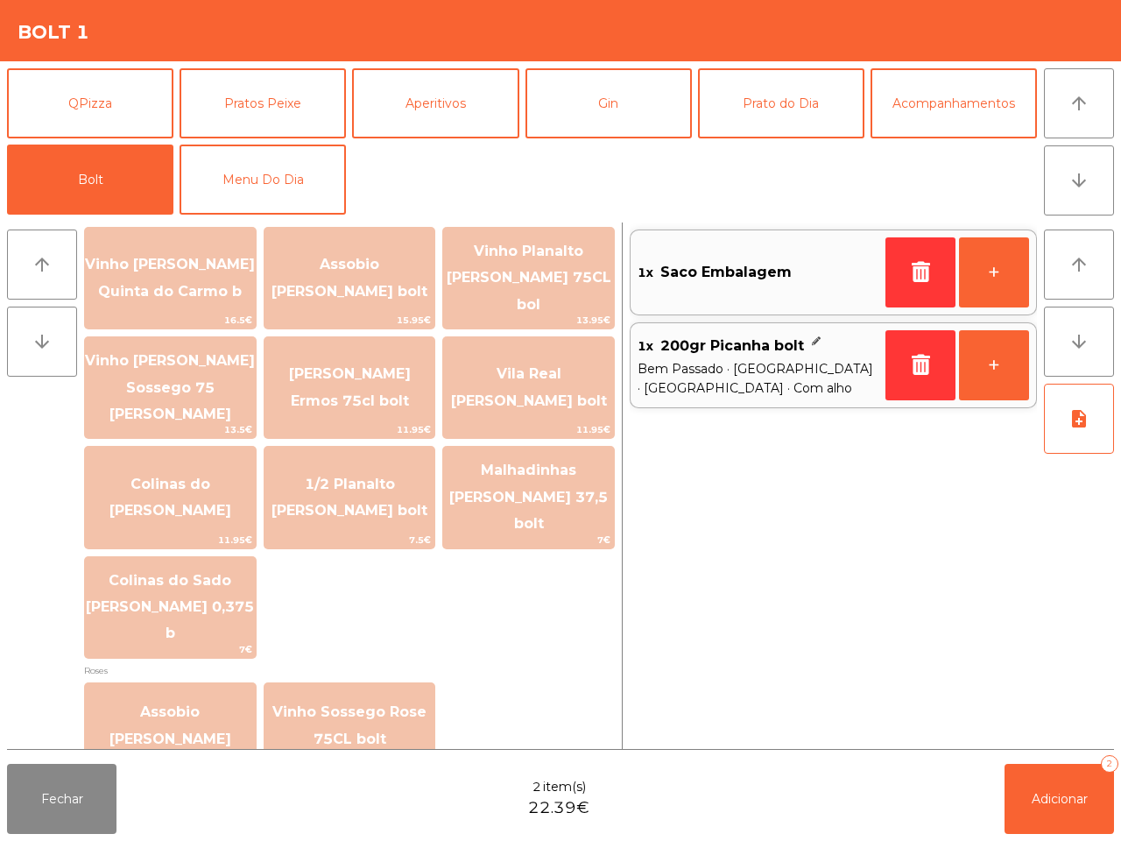
scroll to position [1666, 0]
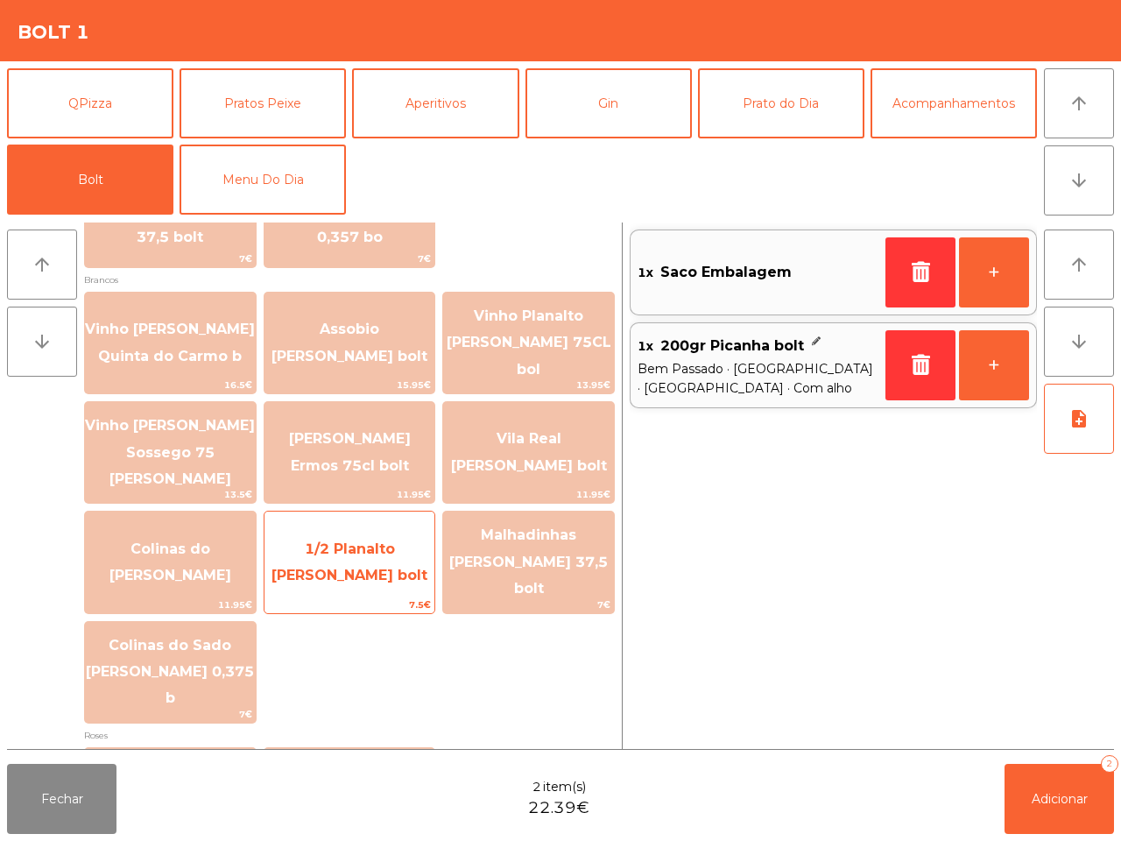
click at [401, 531] on span "1/2 Planalto [PERSON_NAME] bolt" at bounding box center [349, 562] width 171 height 74
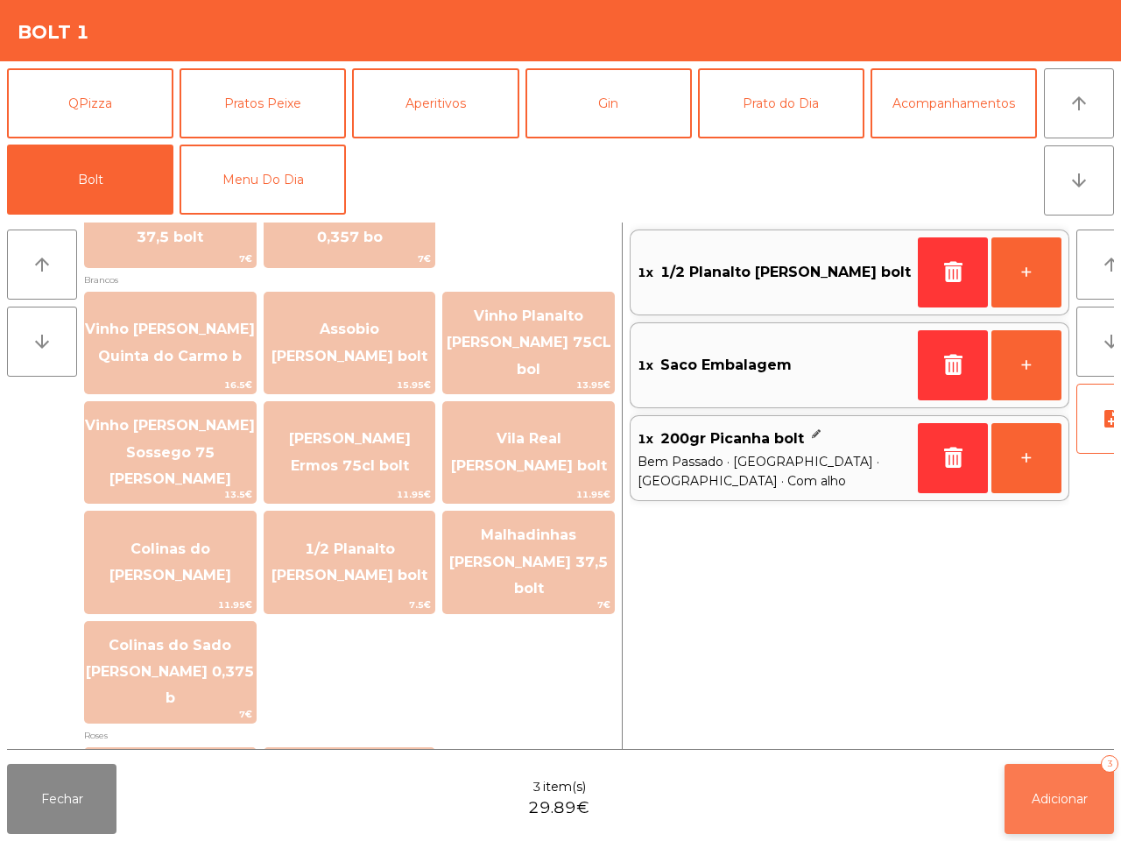
click at [1057, 801] on span "Adicionar" at bounding box center [1059, 799] width 56 height 16
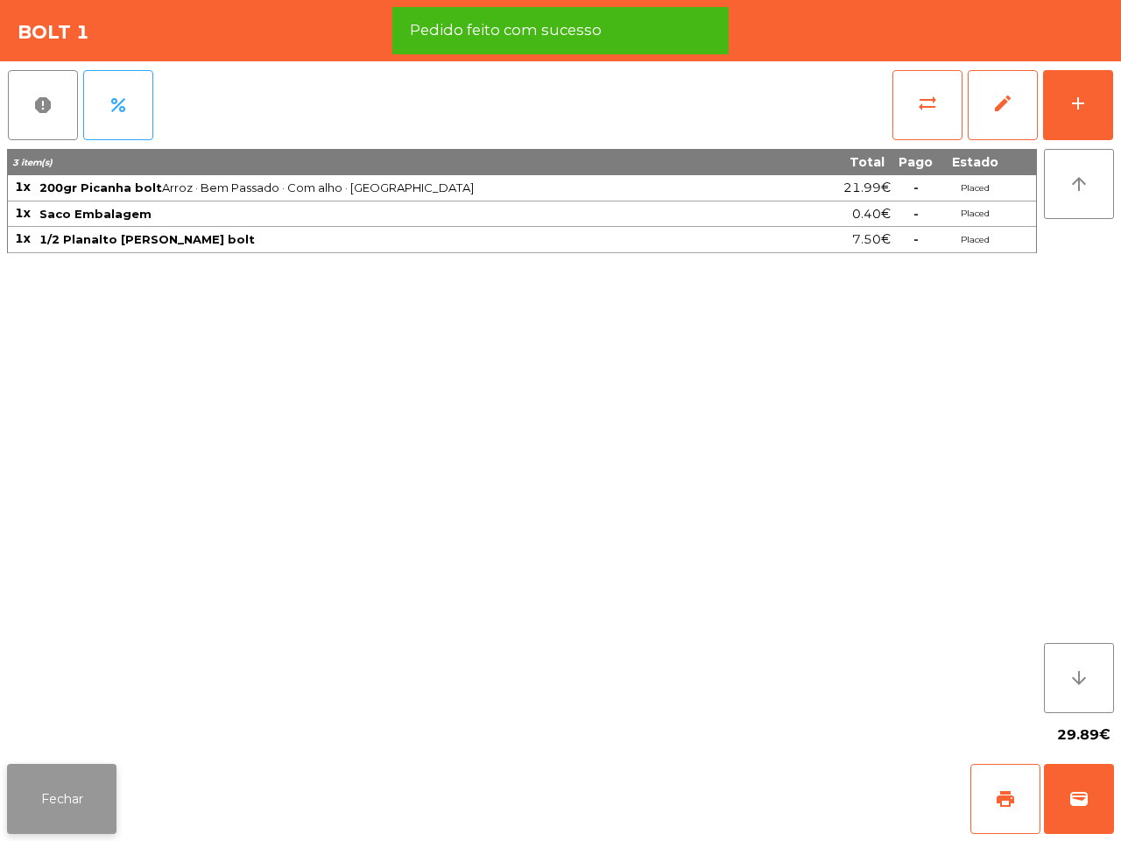
click at [81, 820] on button "Fechar" at bounding box center [61, 799] width 109 height 70
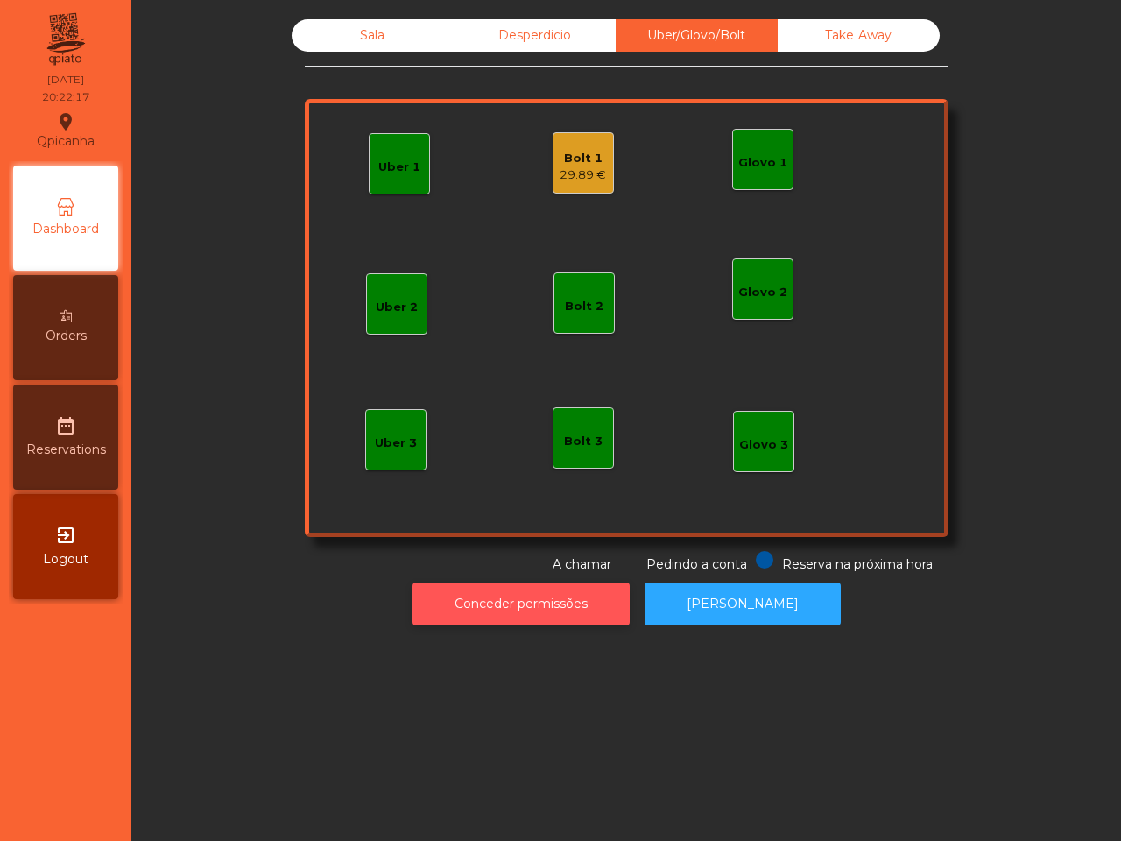
click at [557, 613] on button "Conceder permissões" at bounding box center [520, 603] width 217 height 43
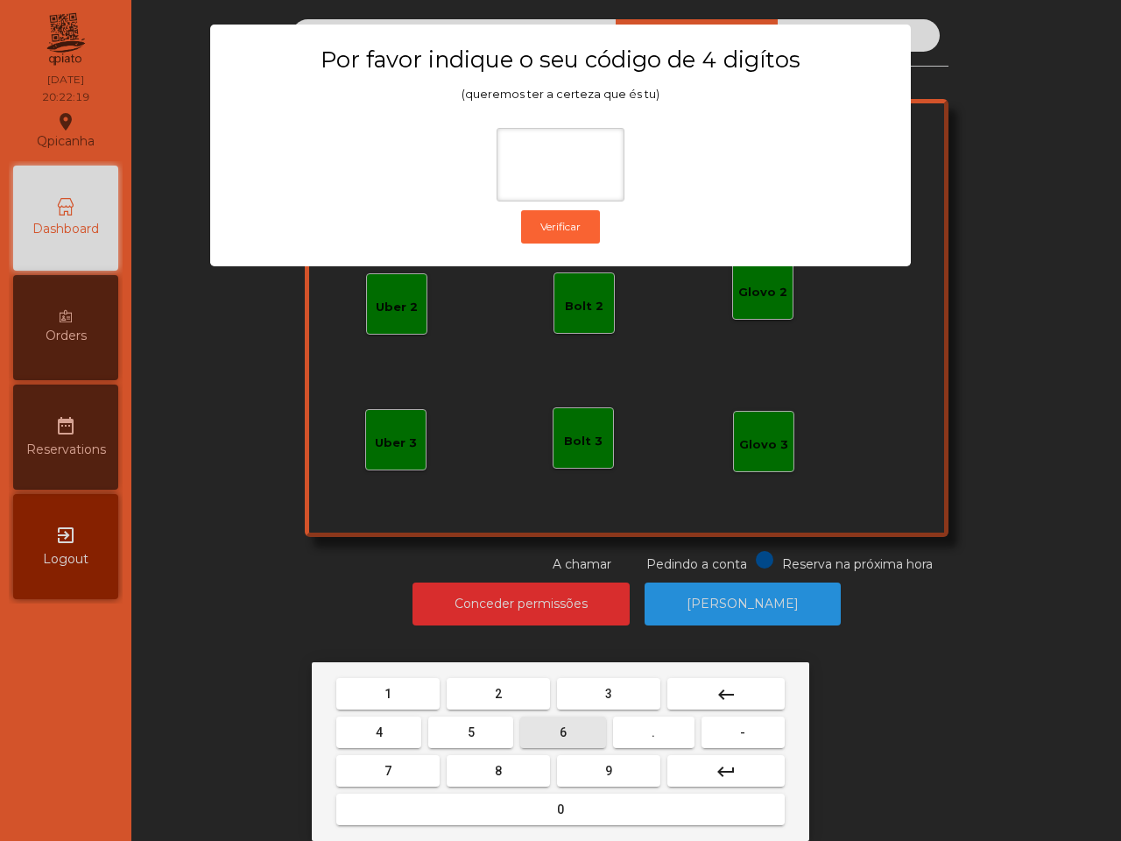
click at [552, 716] on button "6" at bounding box center [562, 732] width 85 height 32
click at [480, 729] on button "5" at bounding box center [470, 732] width 85 height 32
click at [412, 697] on button "1" at bounding box center [387, 694] width 103 height 32
click at [531, 694] on button "2" at bounding box center [498, 694] width 103 height 32
type input "****"
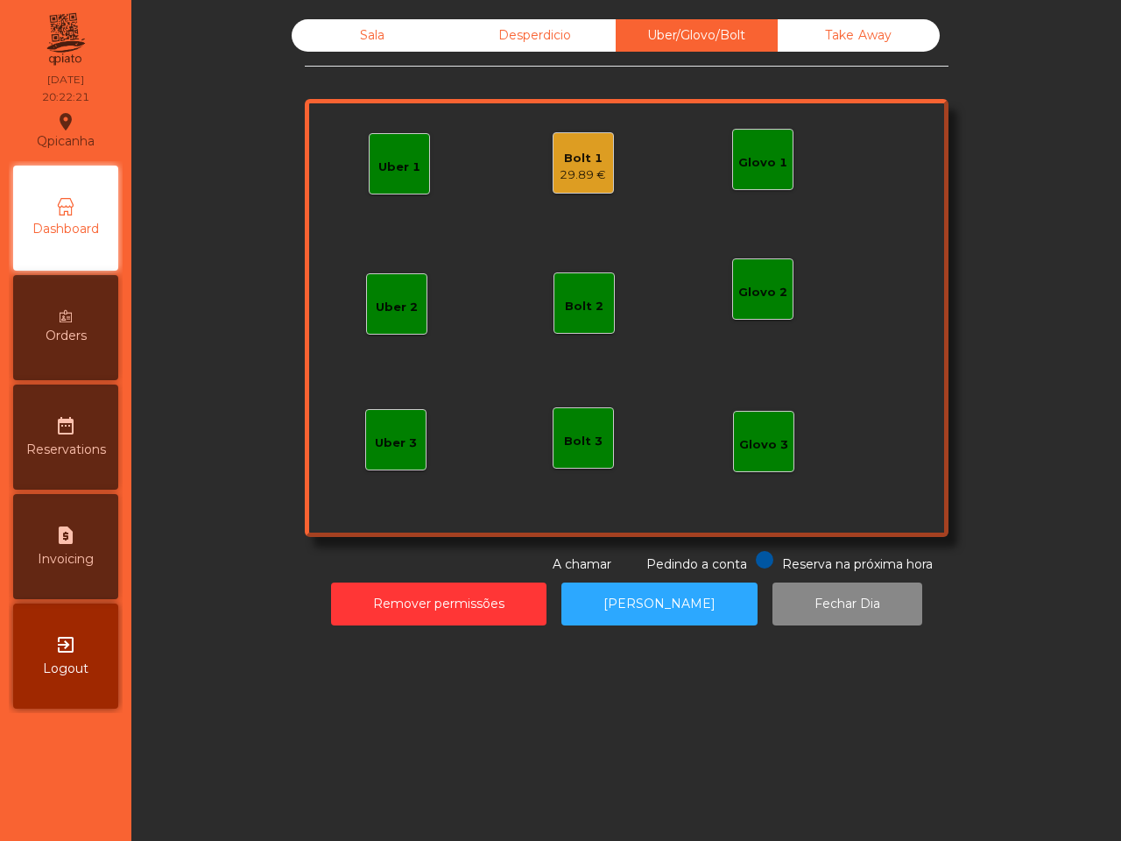
click at [567, 186] on div "Bolt 1 29.89 €" at bounding box center [583, 162] width 61 height 61
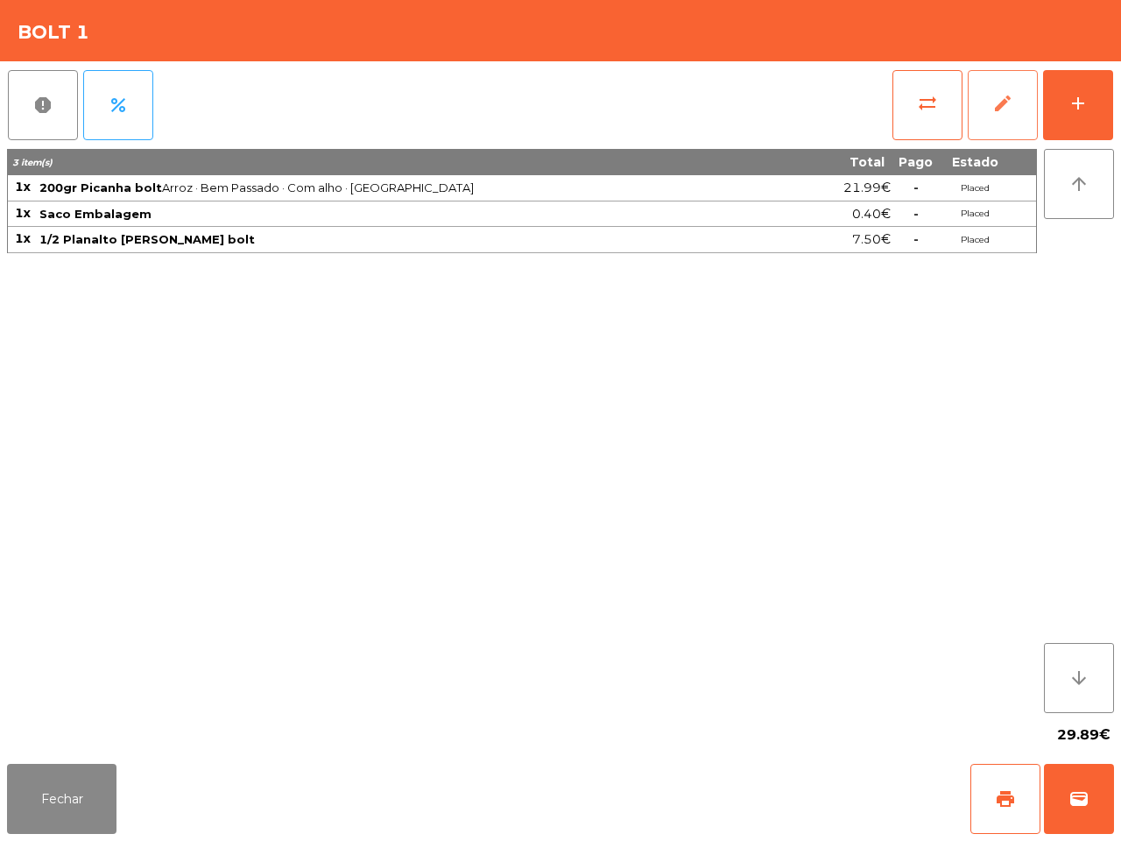
click at [1020, 103] on button "edit" at bounding box center [1003, 105] width 70 height 70
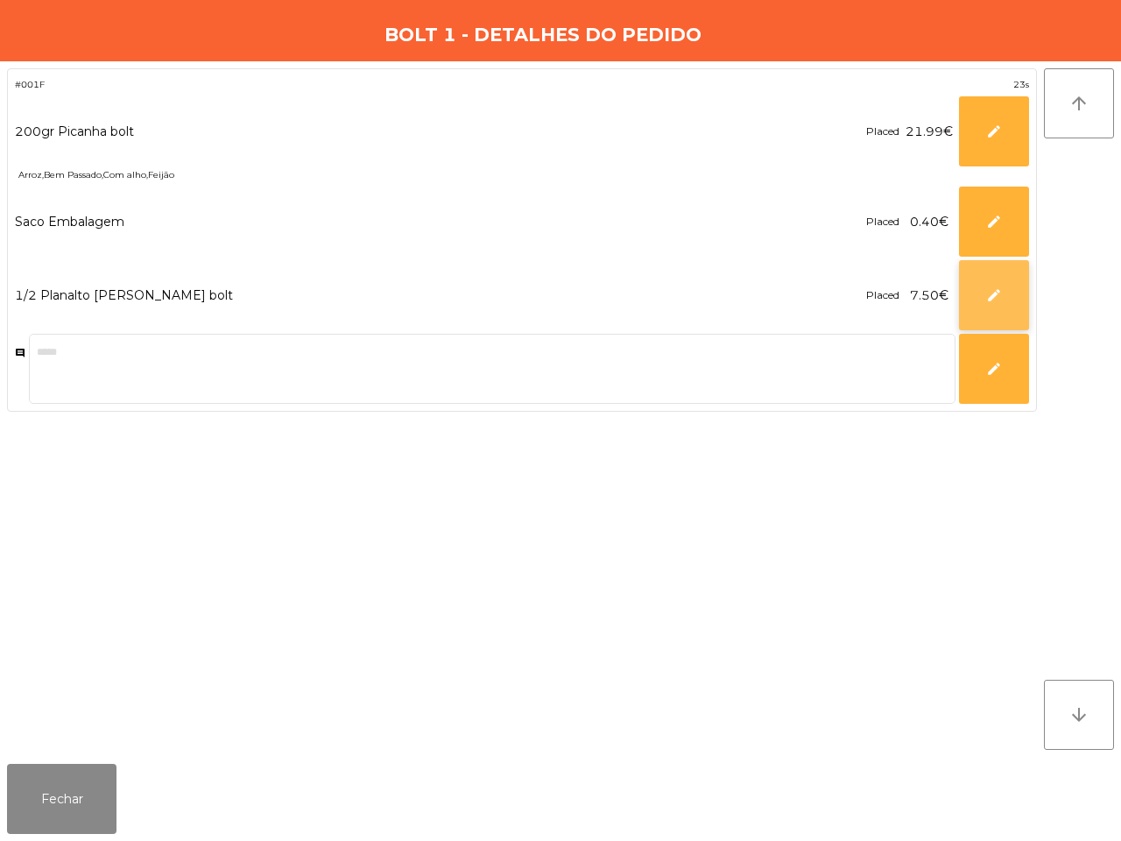
click at [981, 287] on button "edit" at bounding box center [994, 295] width 70 height 70
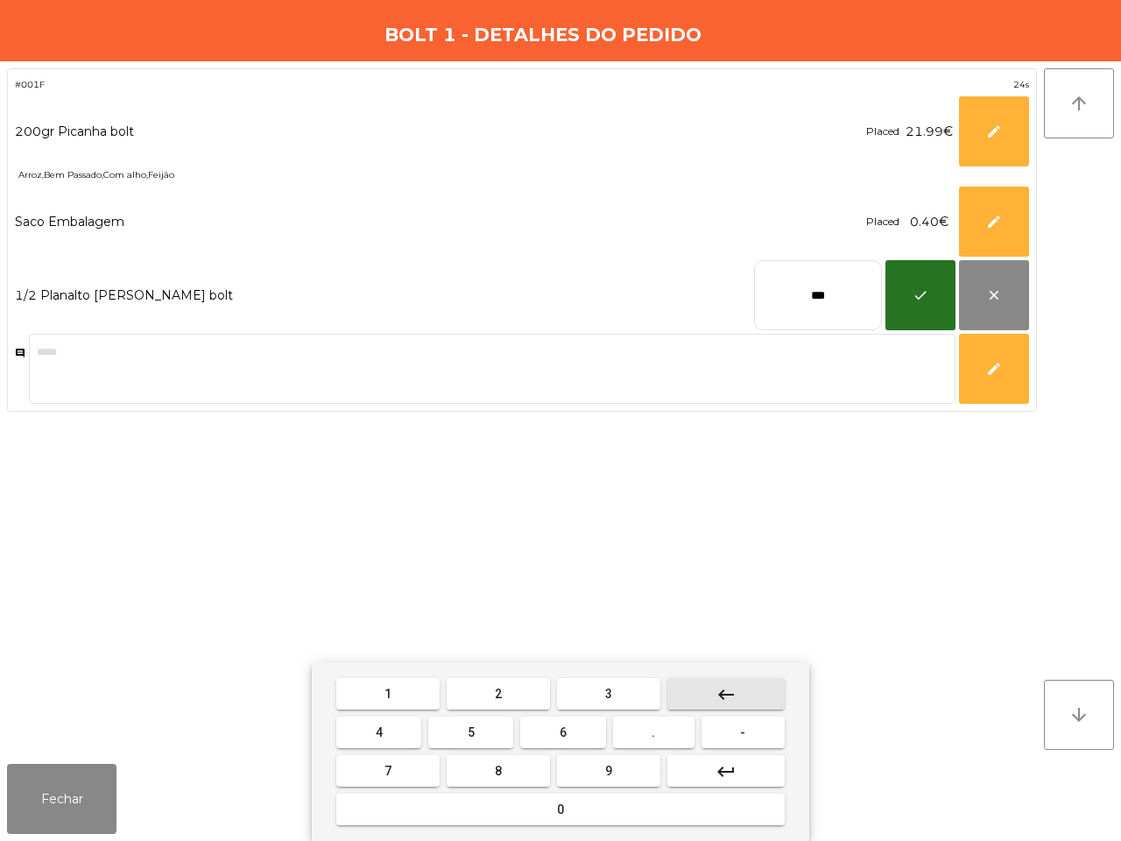
click at [742, 687] on button "keyboard_backspace" at bounding box center [725, 694] width 117 height 32
type input "*"
click at [742, 687] on button "keyboard_backspace" at bounding box center [725, 694] width 117 height 32
click at [391, 690] on button "1" at bounding box center [387, 694] width 103 height 32
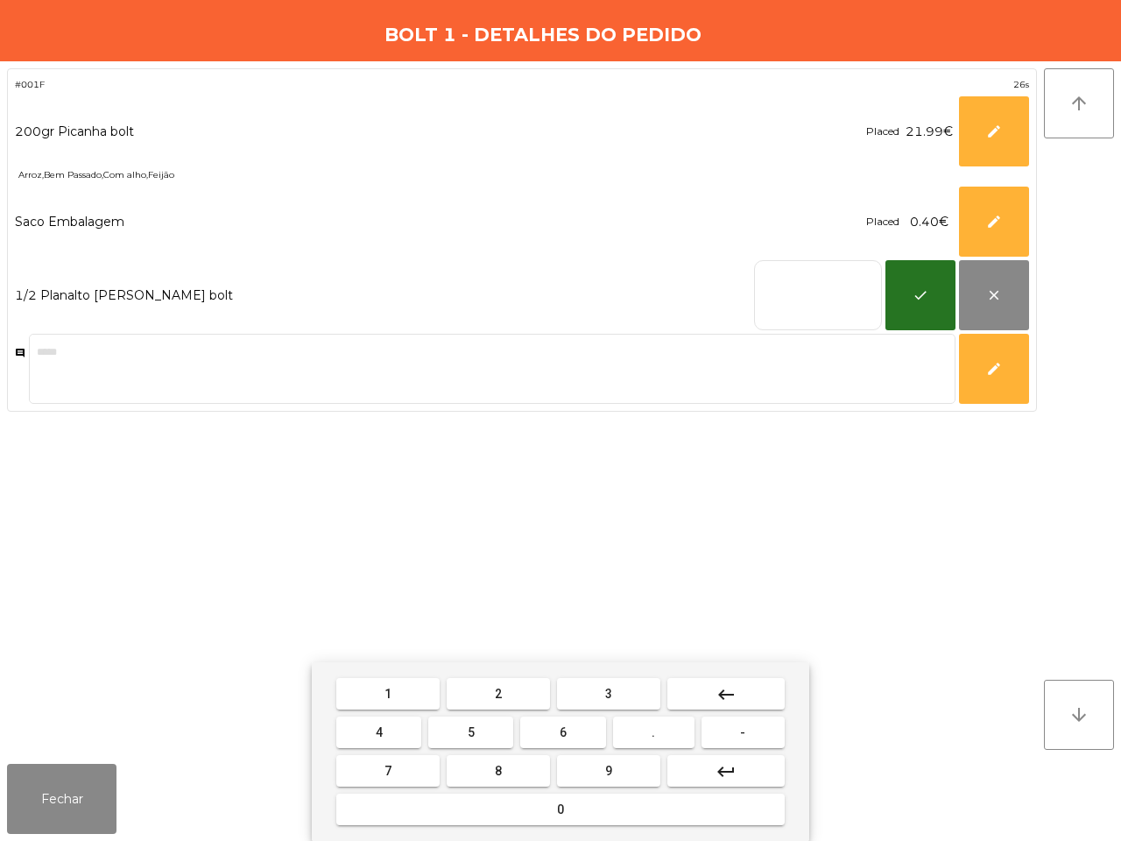
click at [392, 690] on button "1" at bounding box center [387, 694] width 103 height 32
click at [675, 736] on button "." at bounding box center [653, 732] width 81 height 32
click at [478, 725] on button "5" at bounding box center [470, 732] width 85 height 32
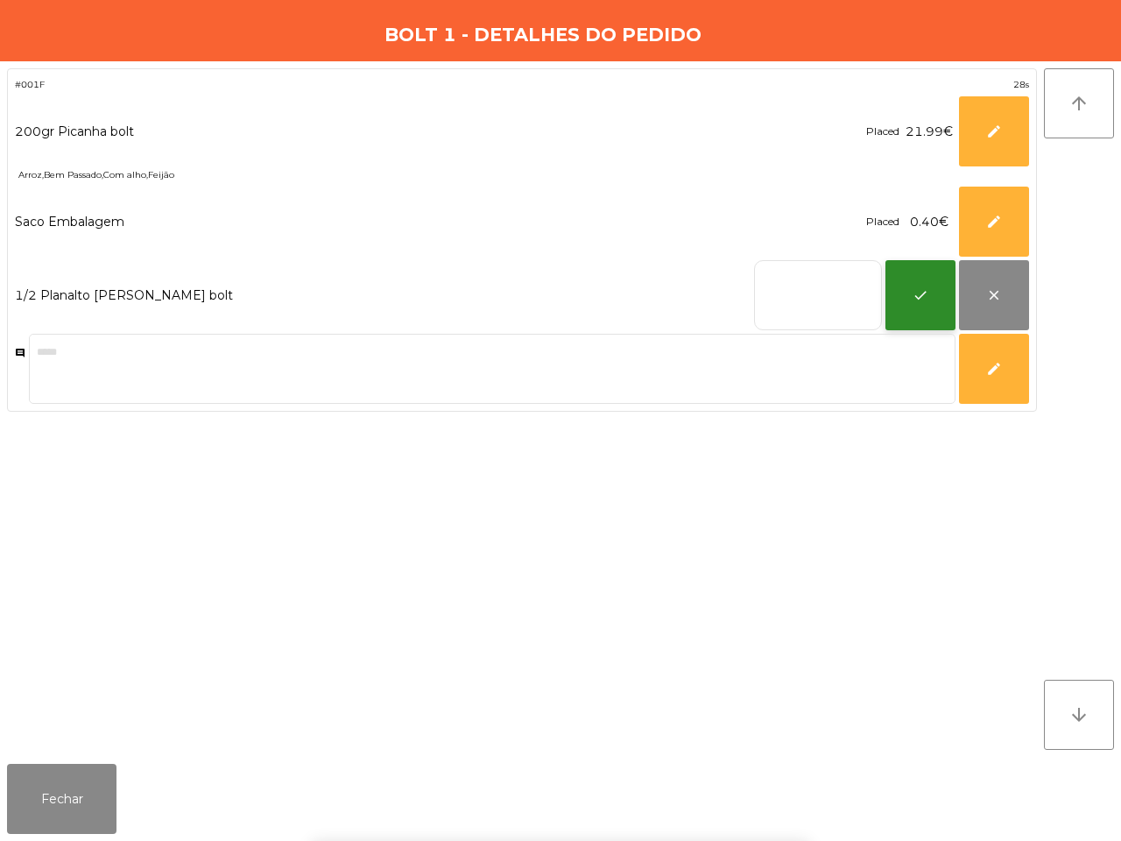
click at [929, 305] on button "check" at bounding box center [920, 295] width 70 height 70
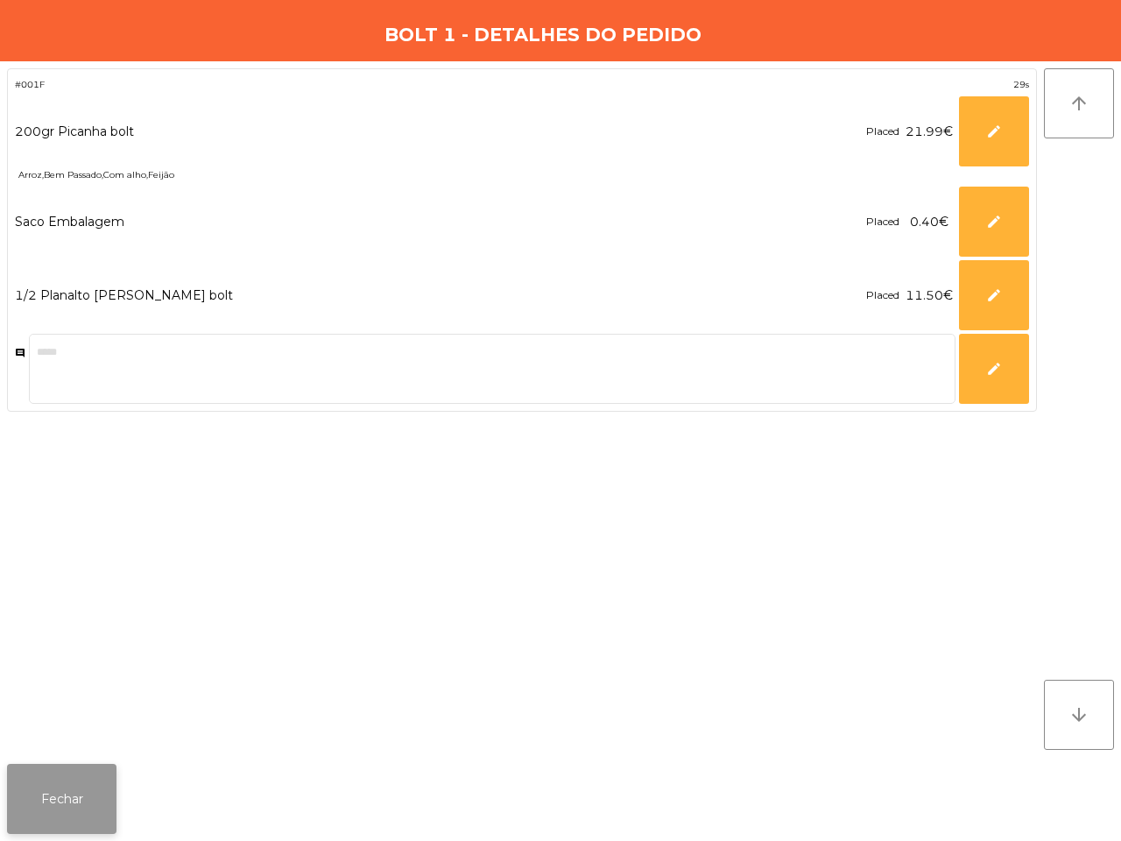
click at [102, 777] on button "Fechar" at bounding box center [61, 799] width 109 height 70
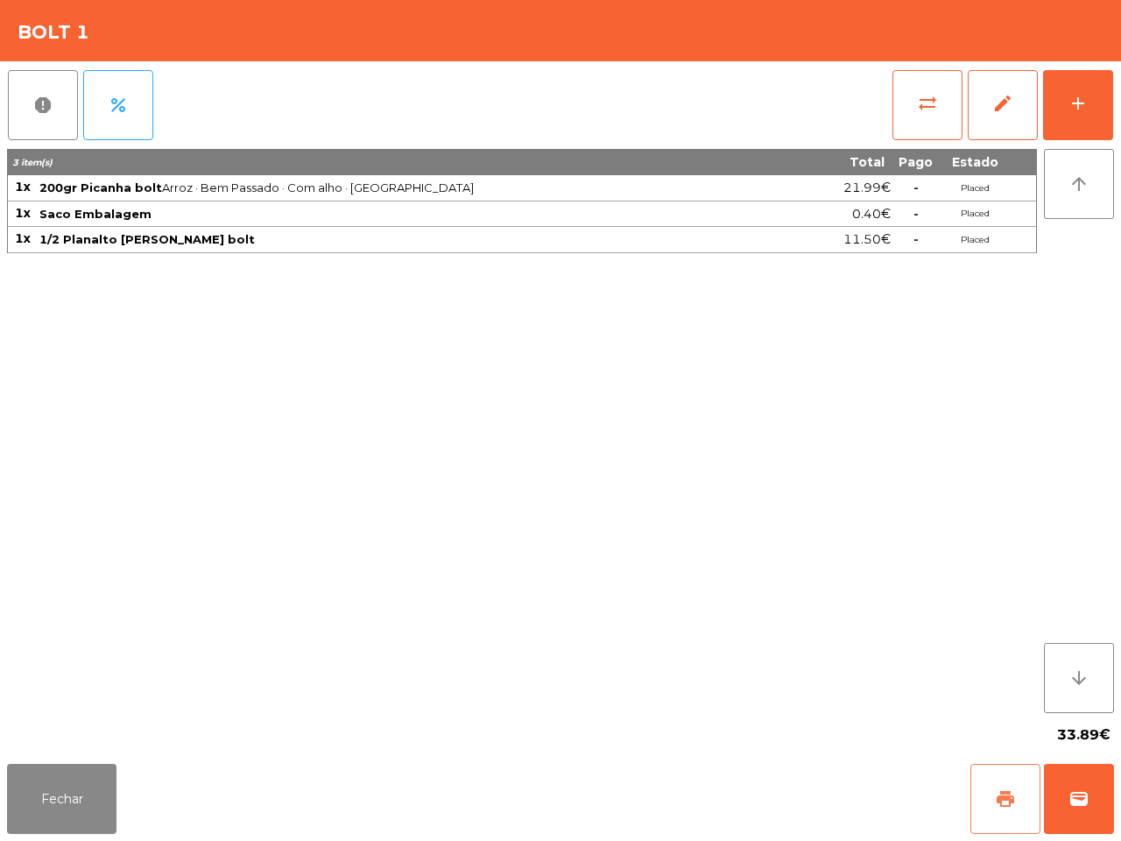
click at [1007, 808] on span "print" at bounding box center [1005, 798] width 21 height 21
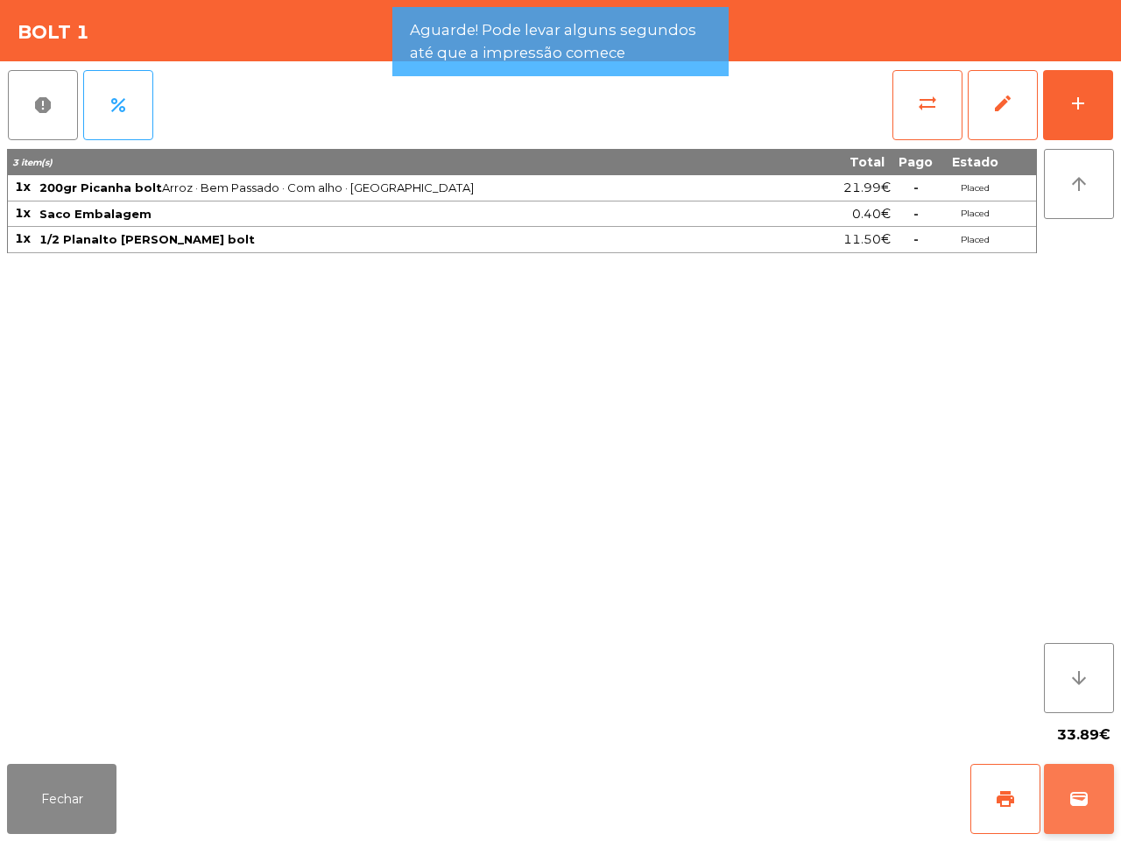
click at [1090, 817] on button "wallet" at bounding box center [1079, 799] width 70 height 70
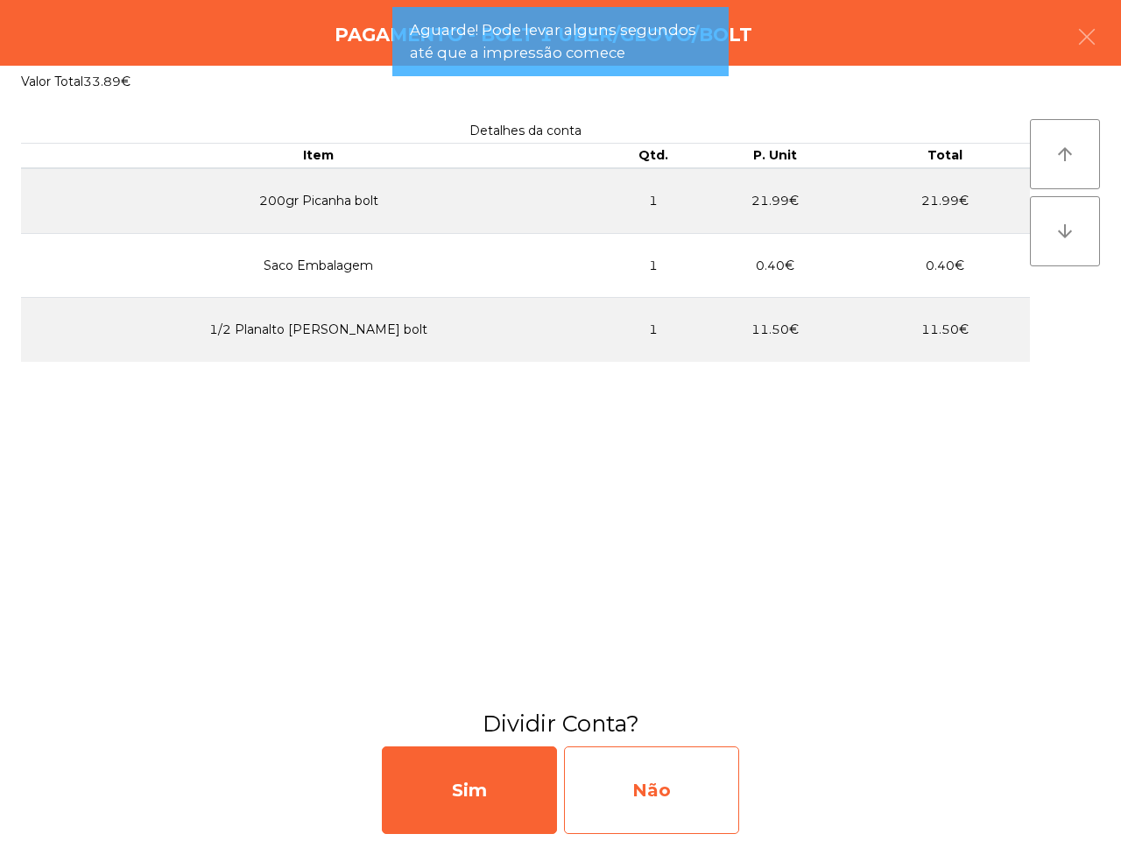
click at [664, 798] on div "Não" at bounding box center [651, 790] width 175 height 88
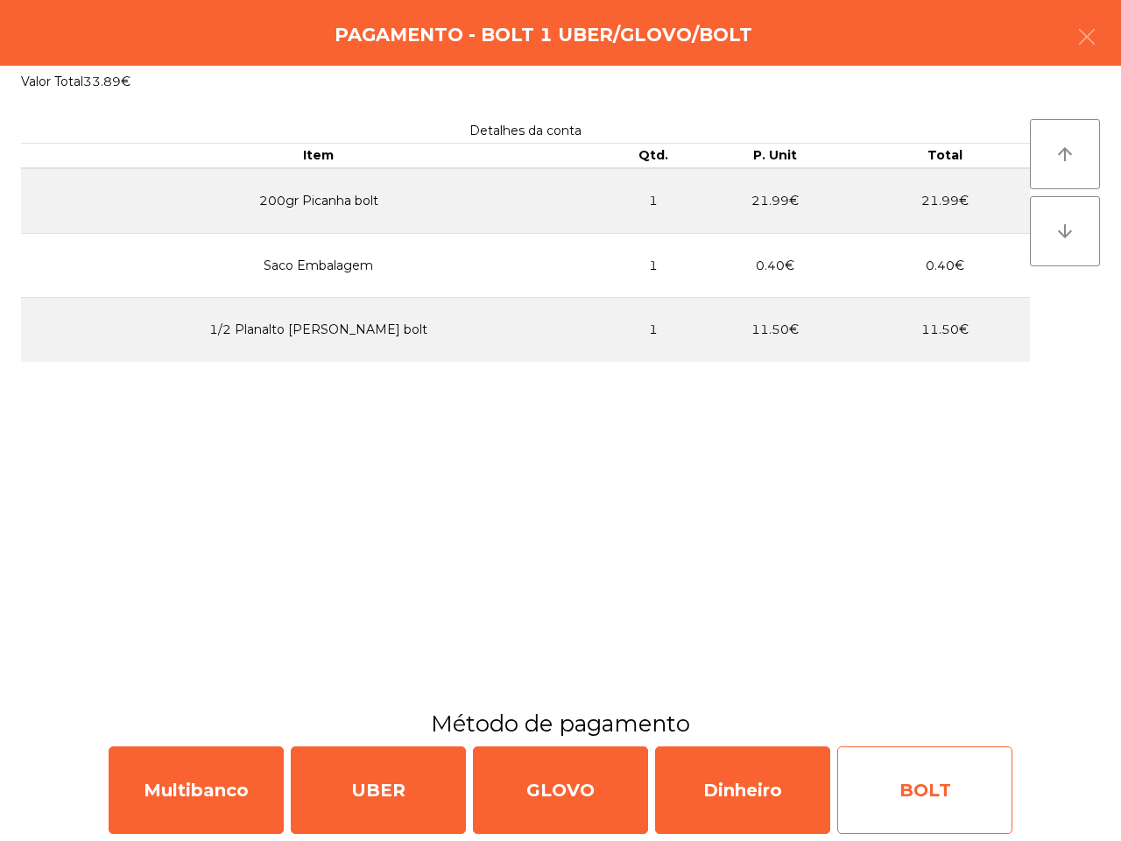
click at [941, 807] on div "BOLT" at bounding box center [924, 790] width 175 height 88
select select "**"
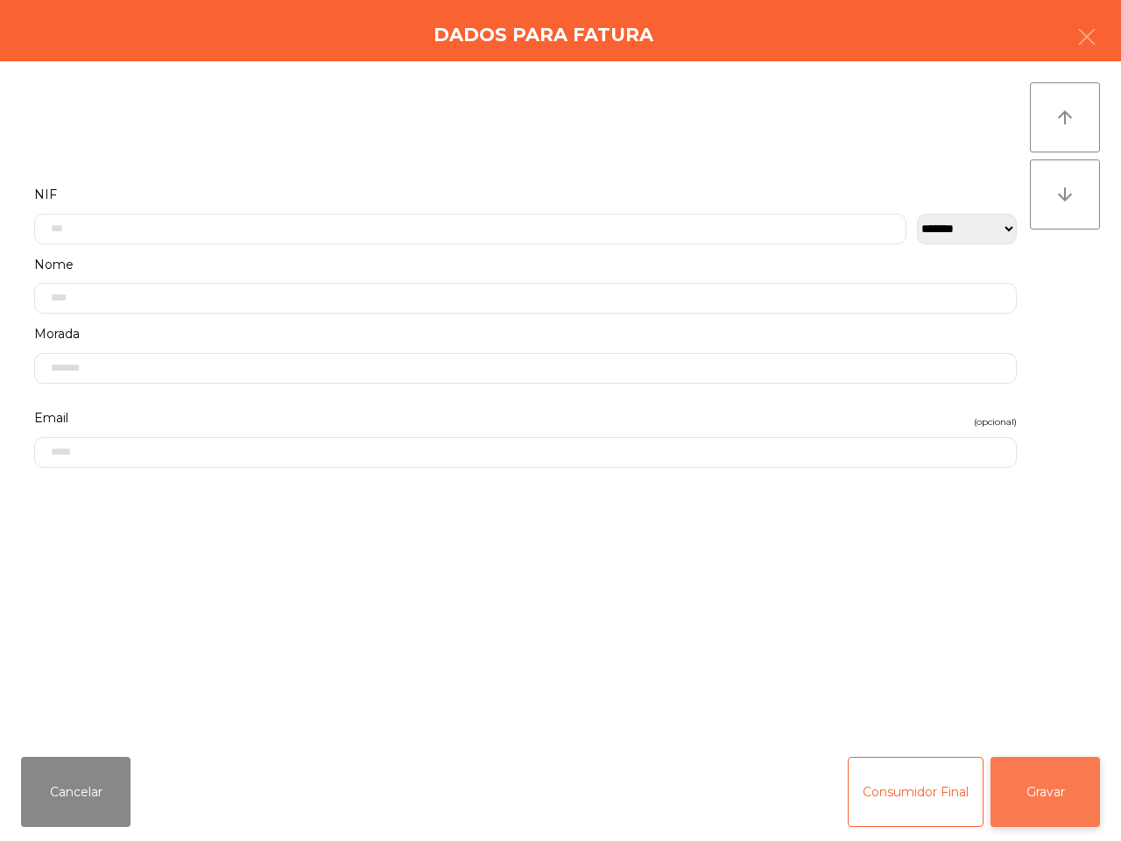
click at [1055, 797] on button "Gravar" at bounding box center [1044, 792] width 109 height 70
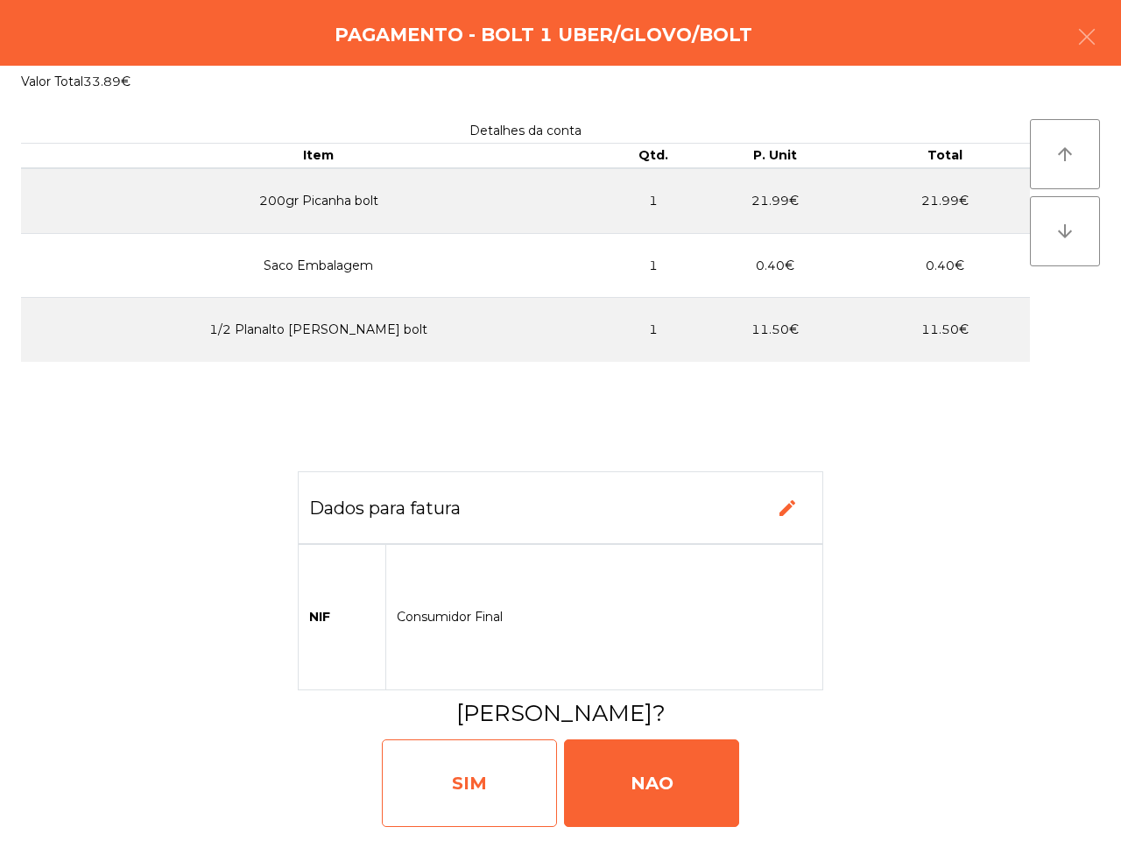
click at [496, 786] on div "SIM" at bounding box center [469, 783] width 175 height 88
